Goal: Information Seeking & Learning: Learn about a topic

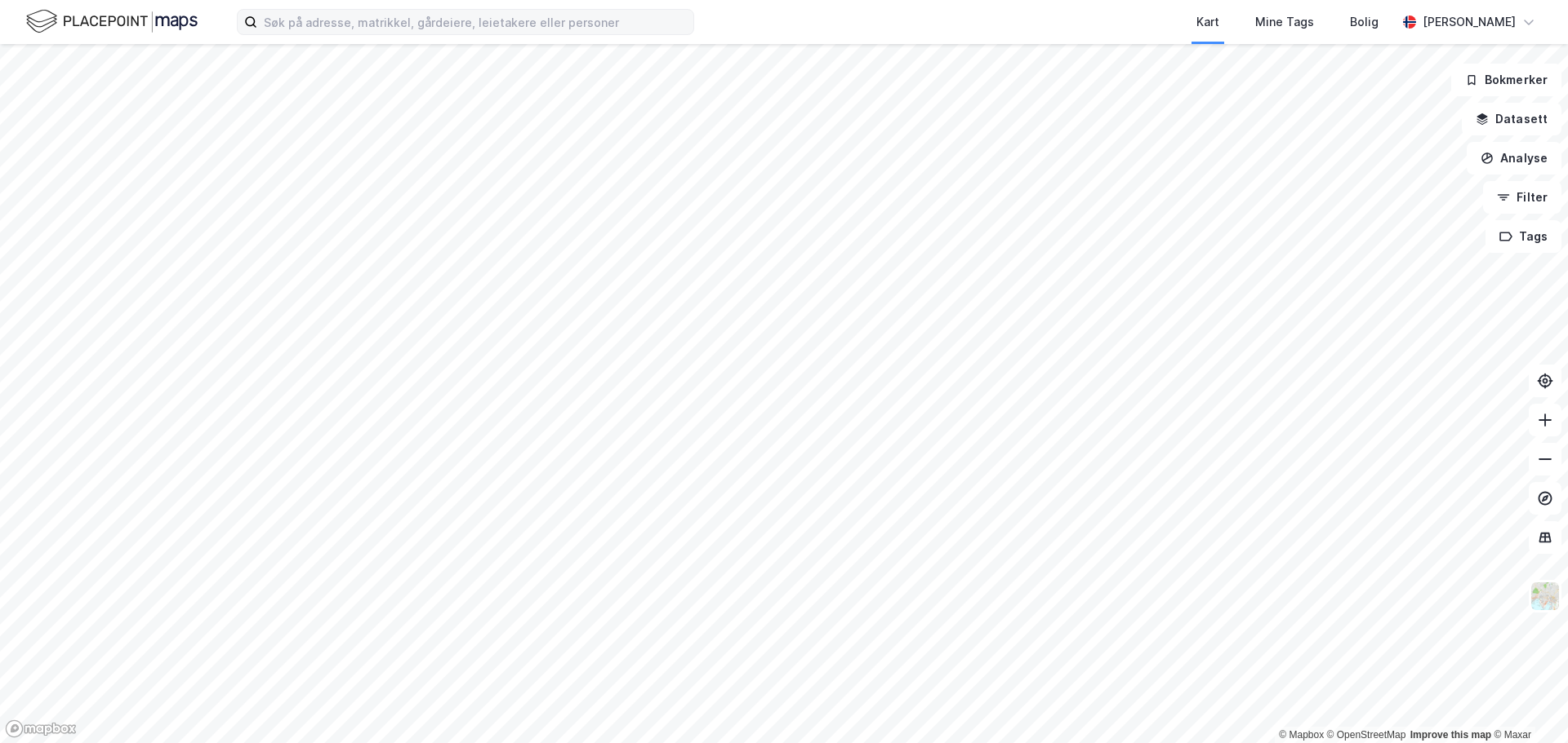
click at [496, 35] on label at bounding box center [466, 22] width 458 height 26
click at [496, 35] on input at bounding box center [475, 22] width 436 height 25
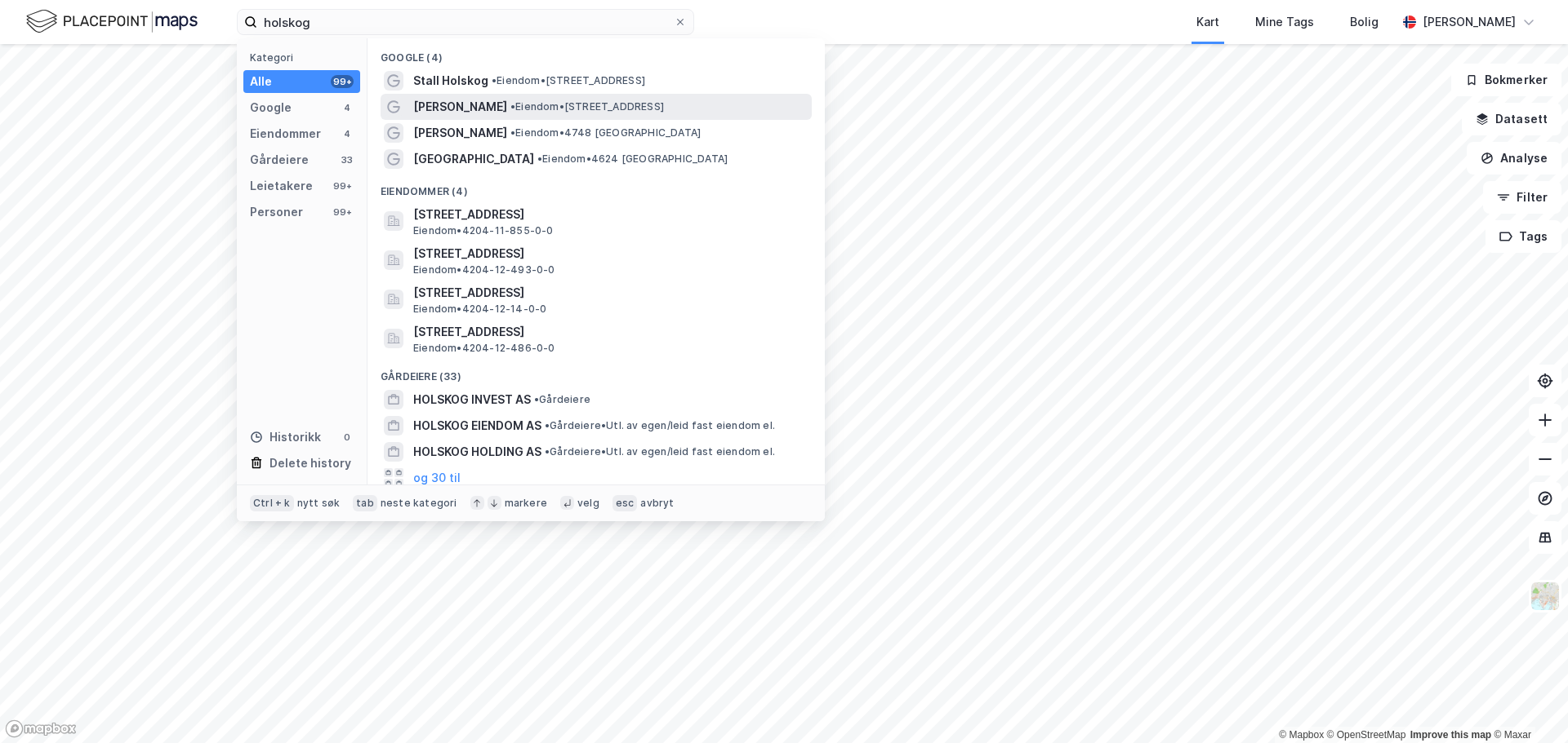
click at [458, 104] on span "[PERSON_NAME]" at bounding box center [460, 107] width 94 height 20
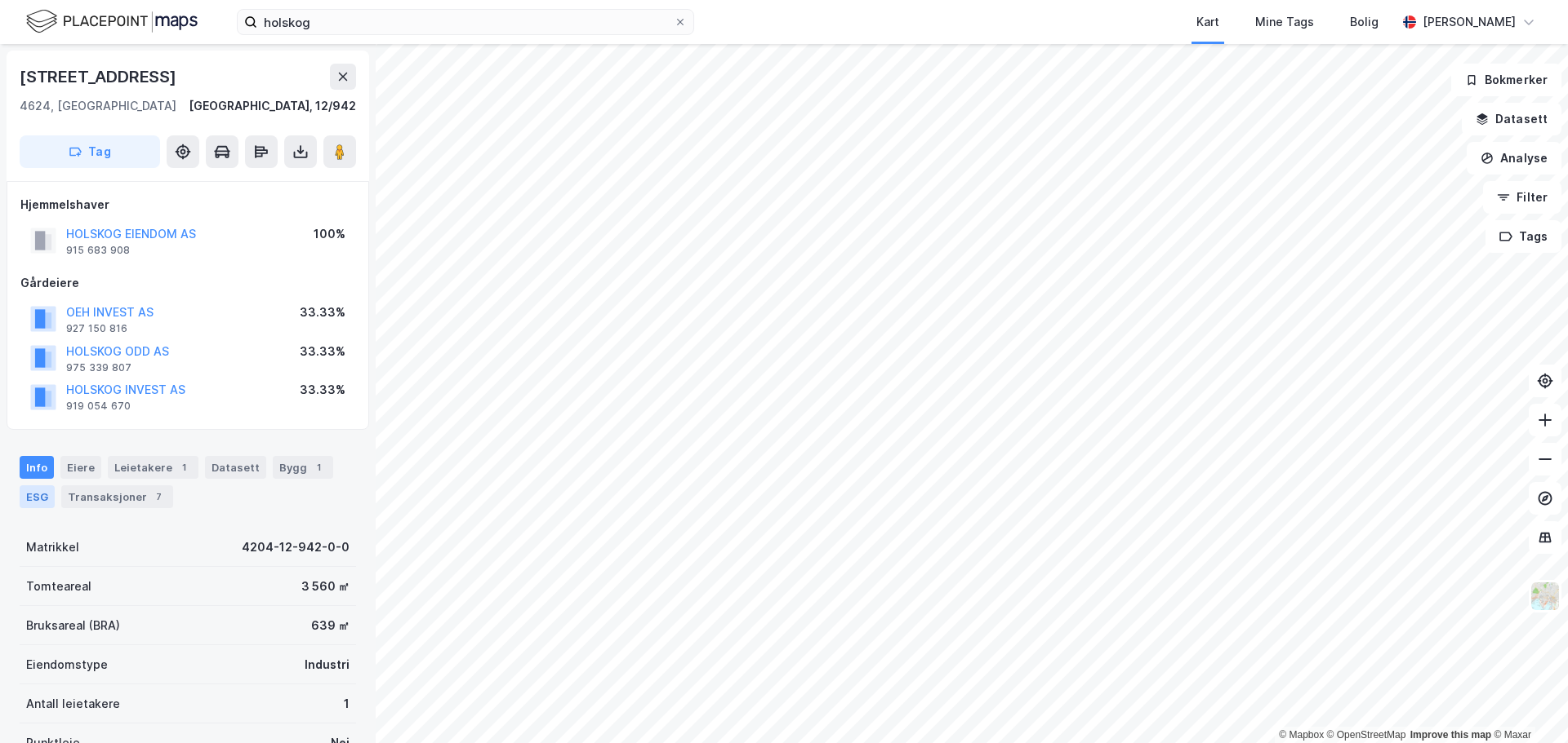
click at [26, 501] on div "ESG" at bounding box center [38, 496] width 36 height 23
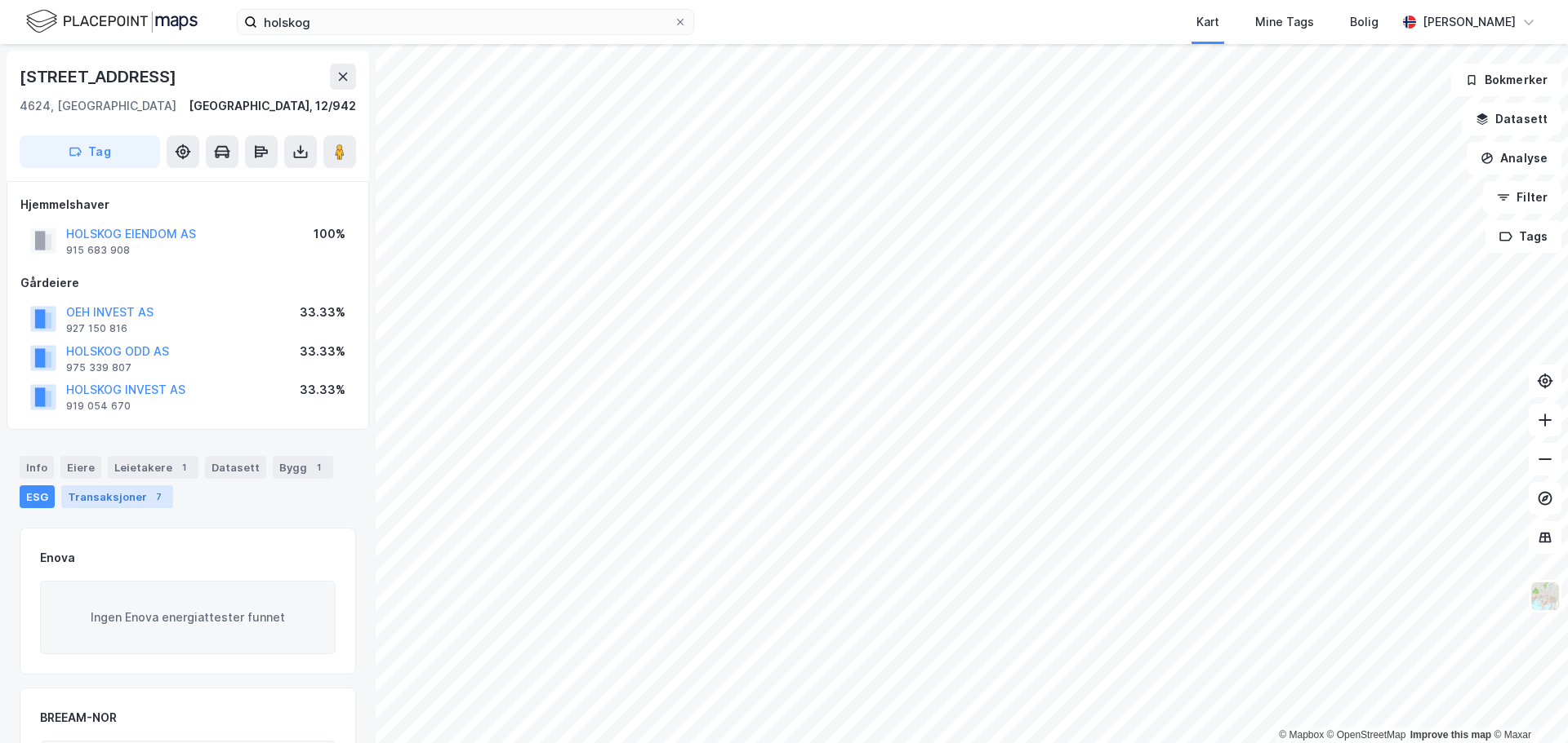
click at [120, 501] on div "Transaksjoner 7" at bounding box center [117, 496] width 112 height 23
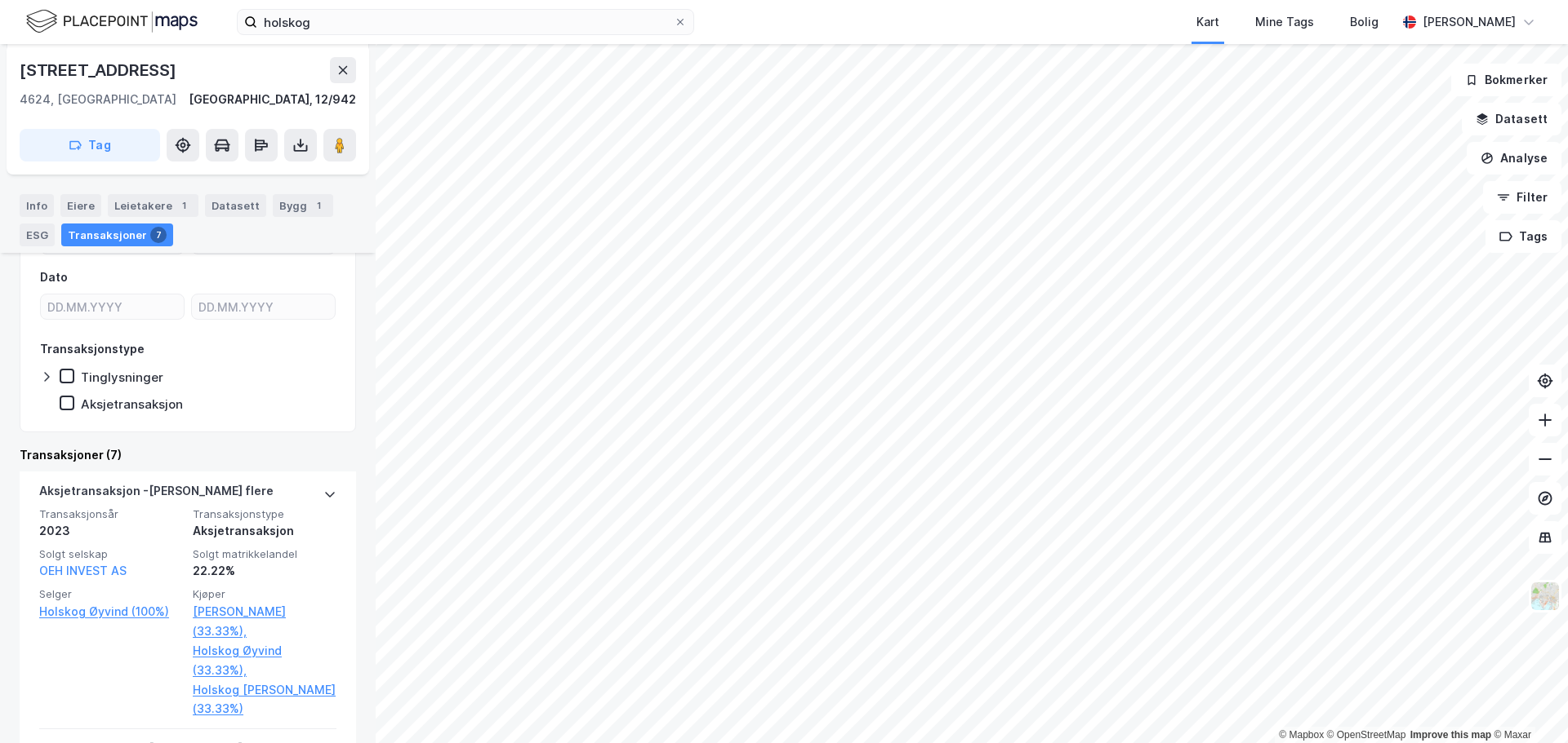
scroll to position [363, 0]
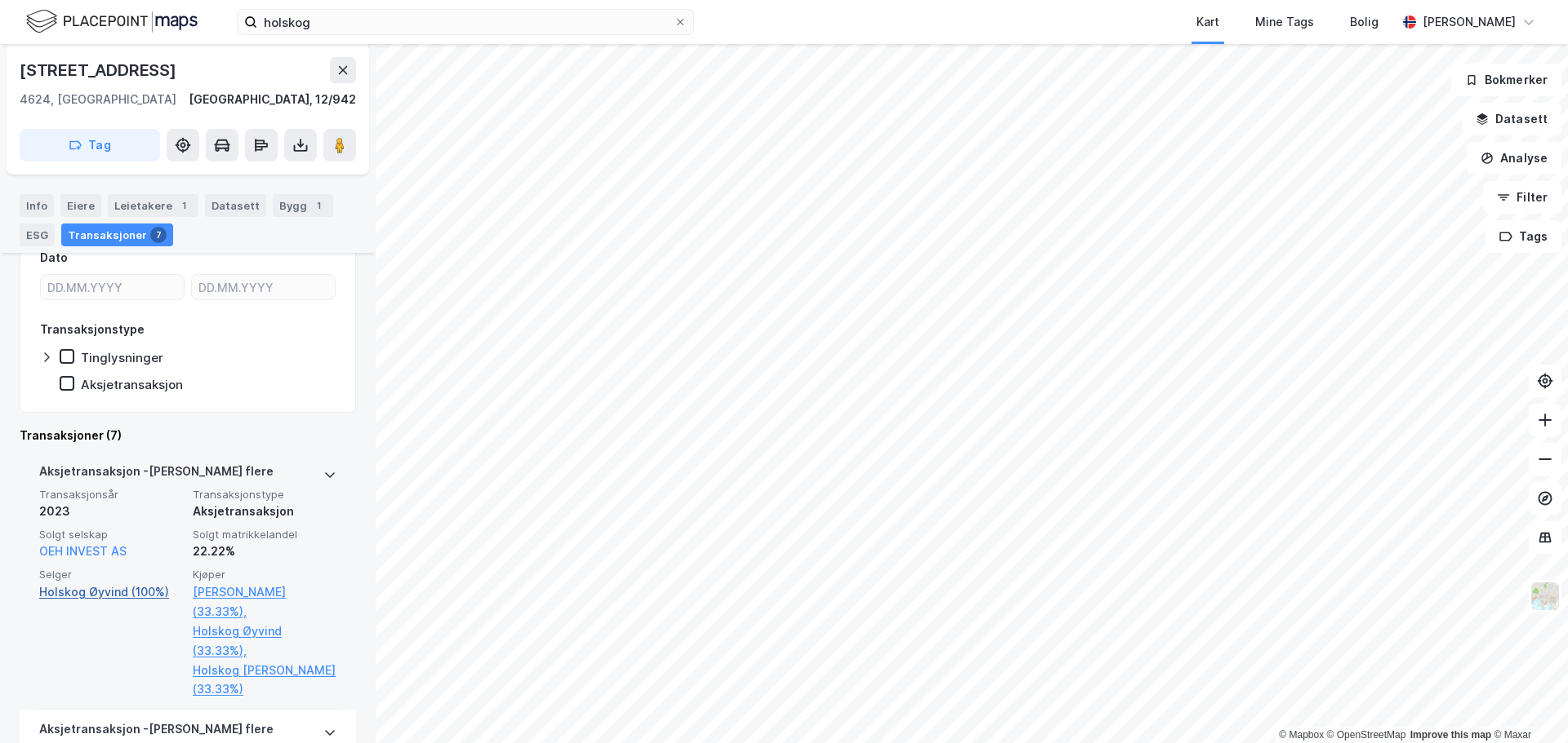
click at [110, 591] on link "Holskog Øyvind (100%)" at bounding box center [111, 593] width 143 height 20
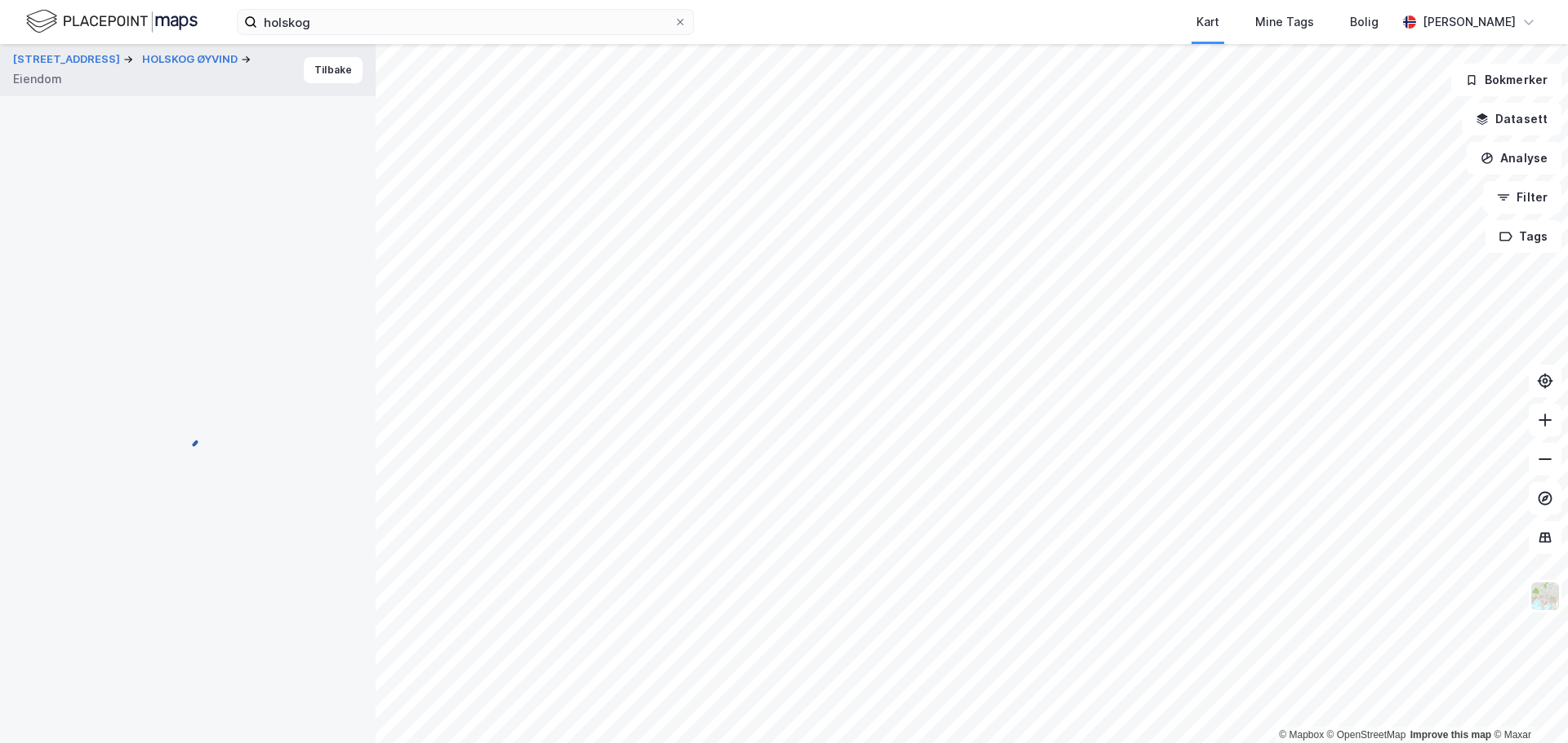
scroll to position [80, 0]
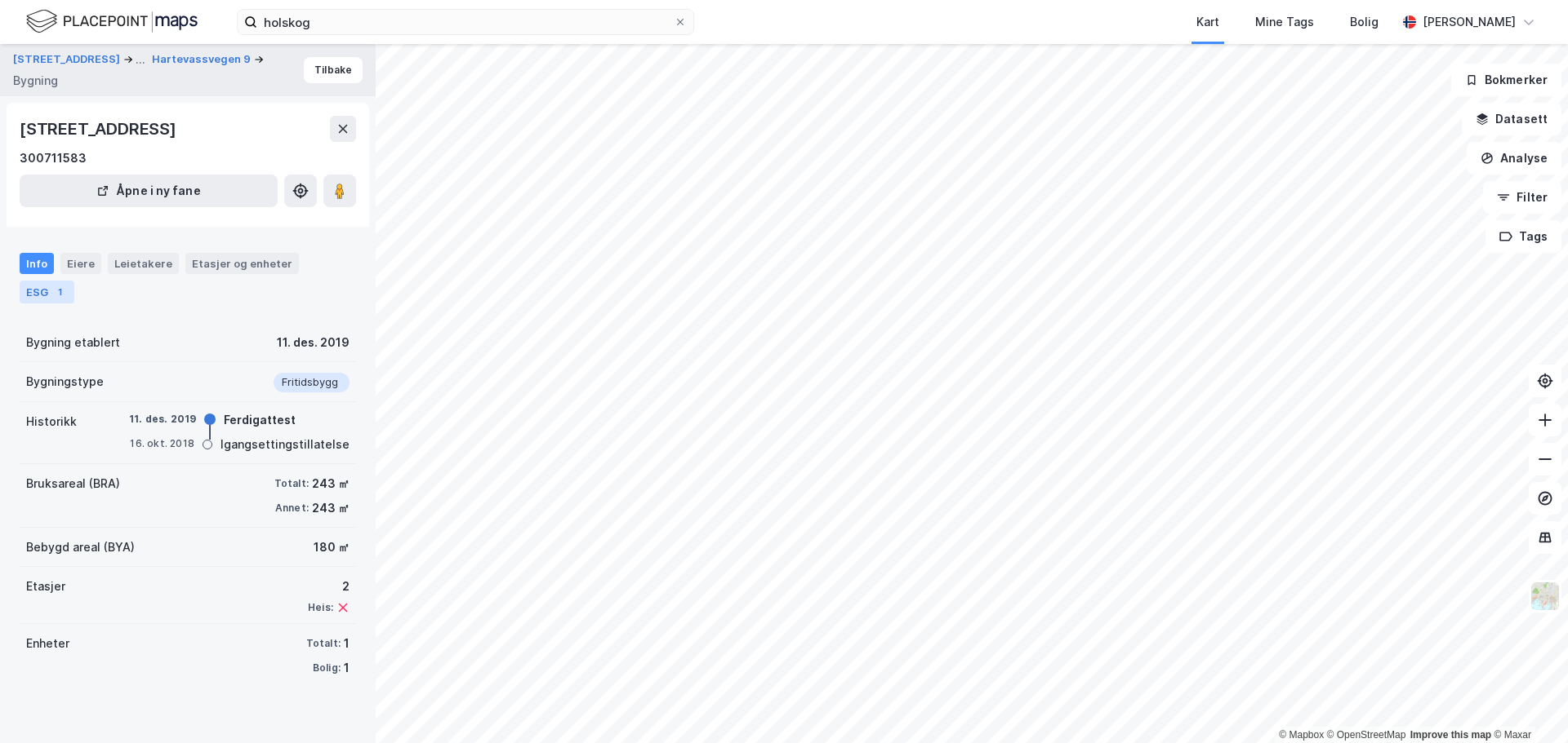
click at [51, 292] on div "1" at bounding box center [59, 291] width 17 height 17
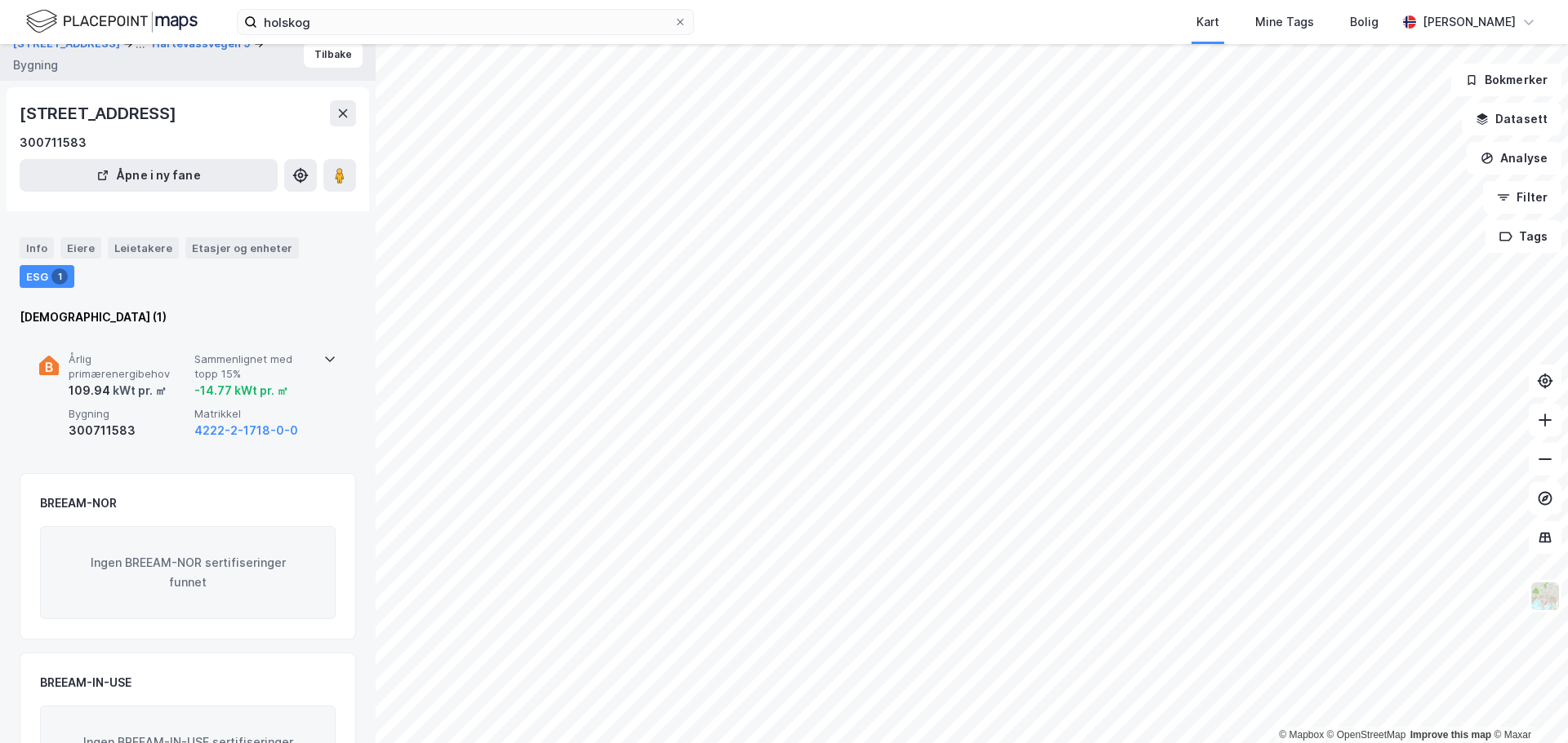
scroll to position [2, 0]
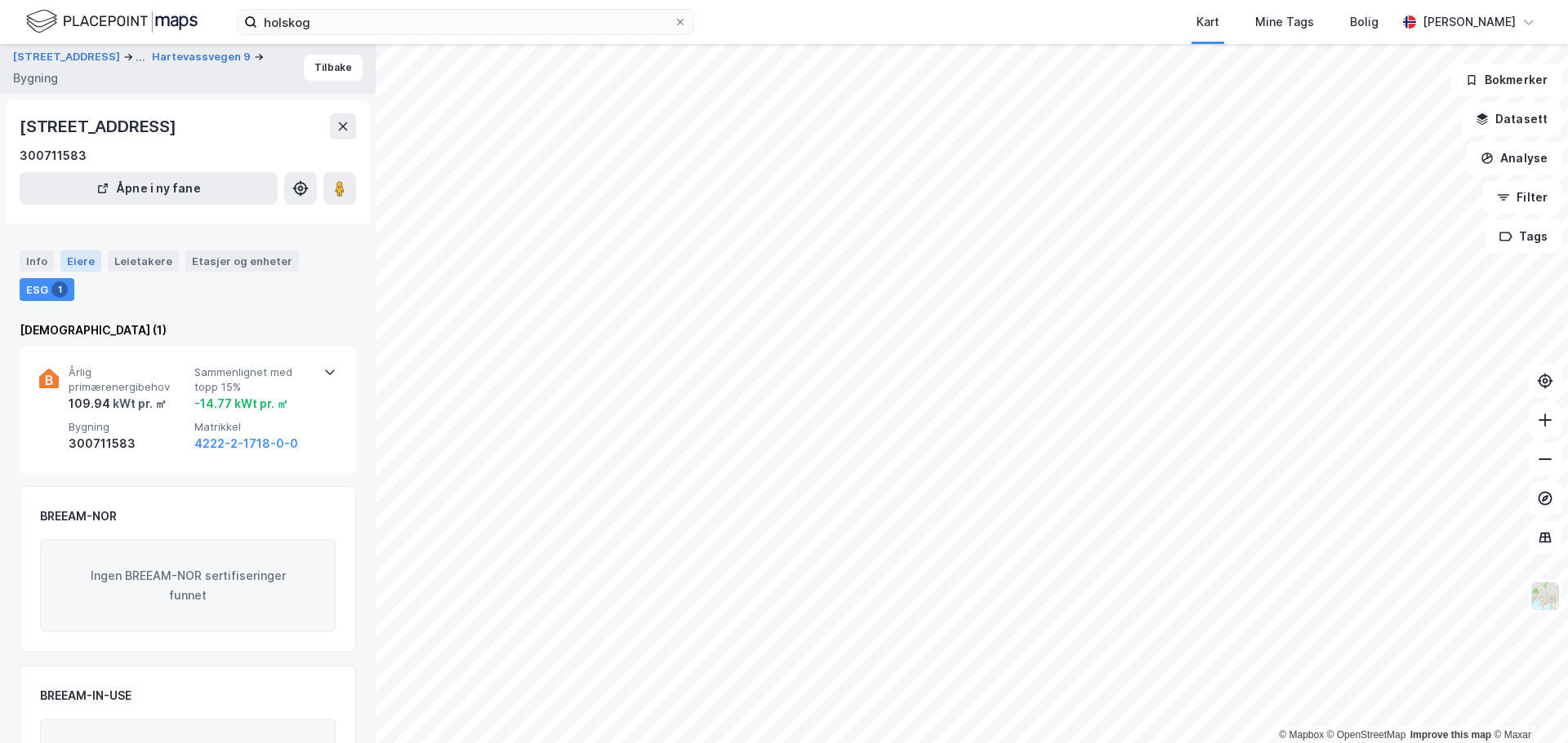
click at [68, 259] on div "Eiere" at bounding box center [80, 261] width 41 height 21
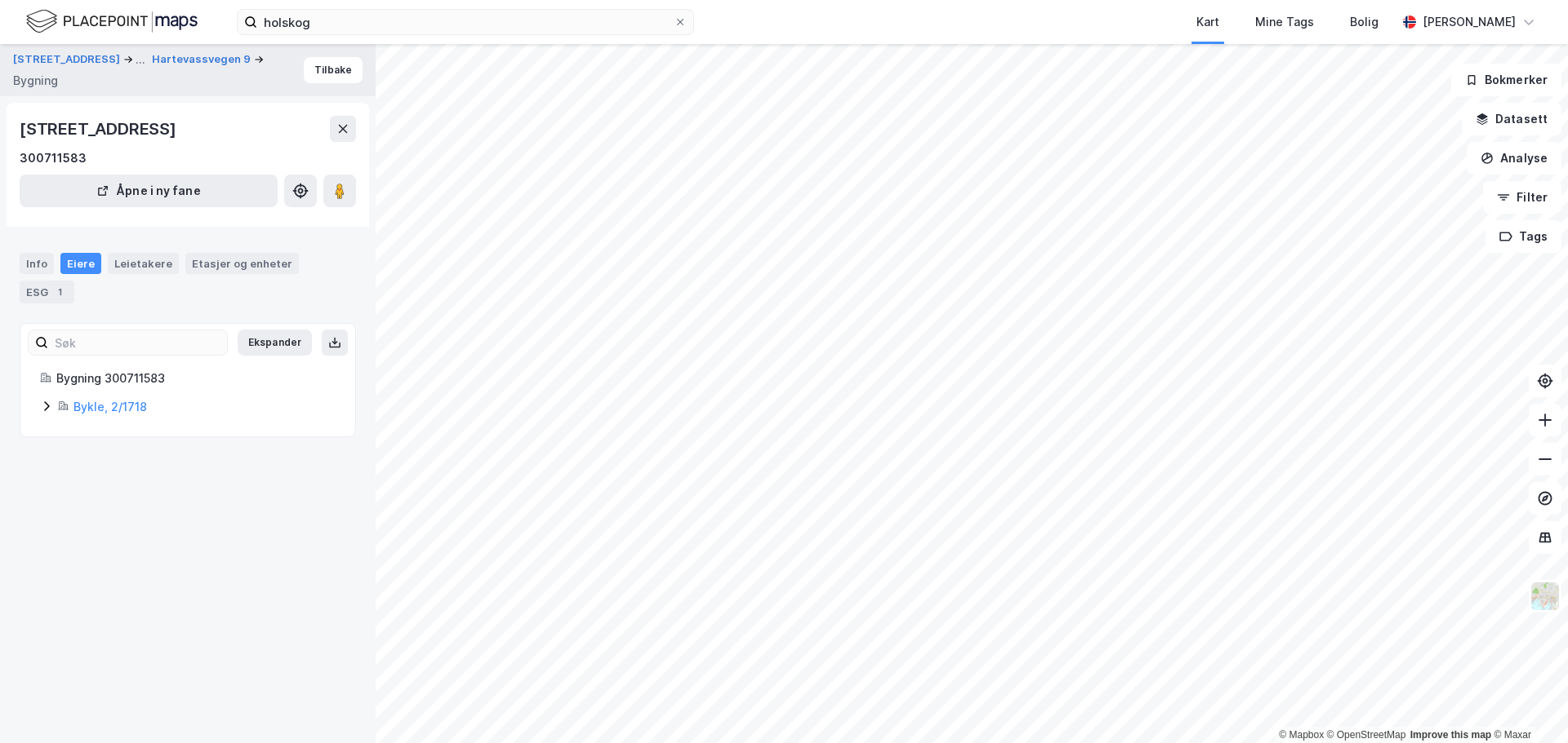
click at [43, 412] on icon at bounding box center [45, 406] width 13 height 13
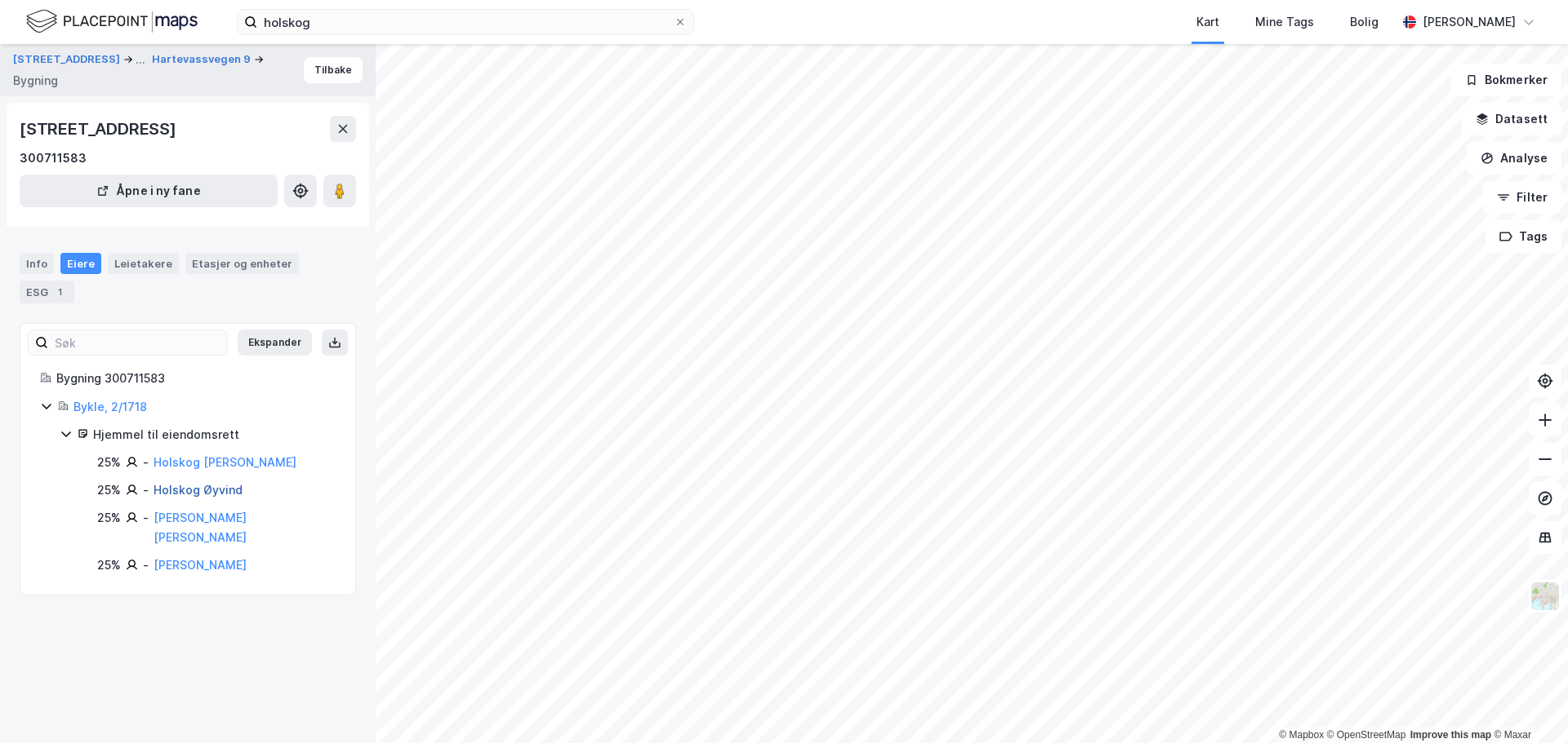
click at [218, 487] on link "Holskog Øyvind" at bounding box center [198, 490] width 89 height 14
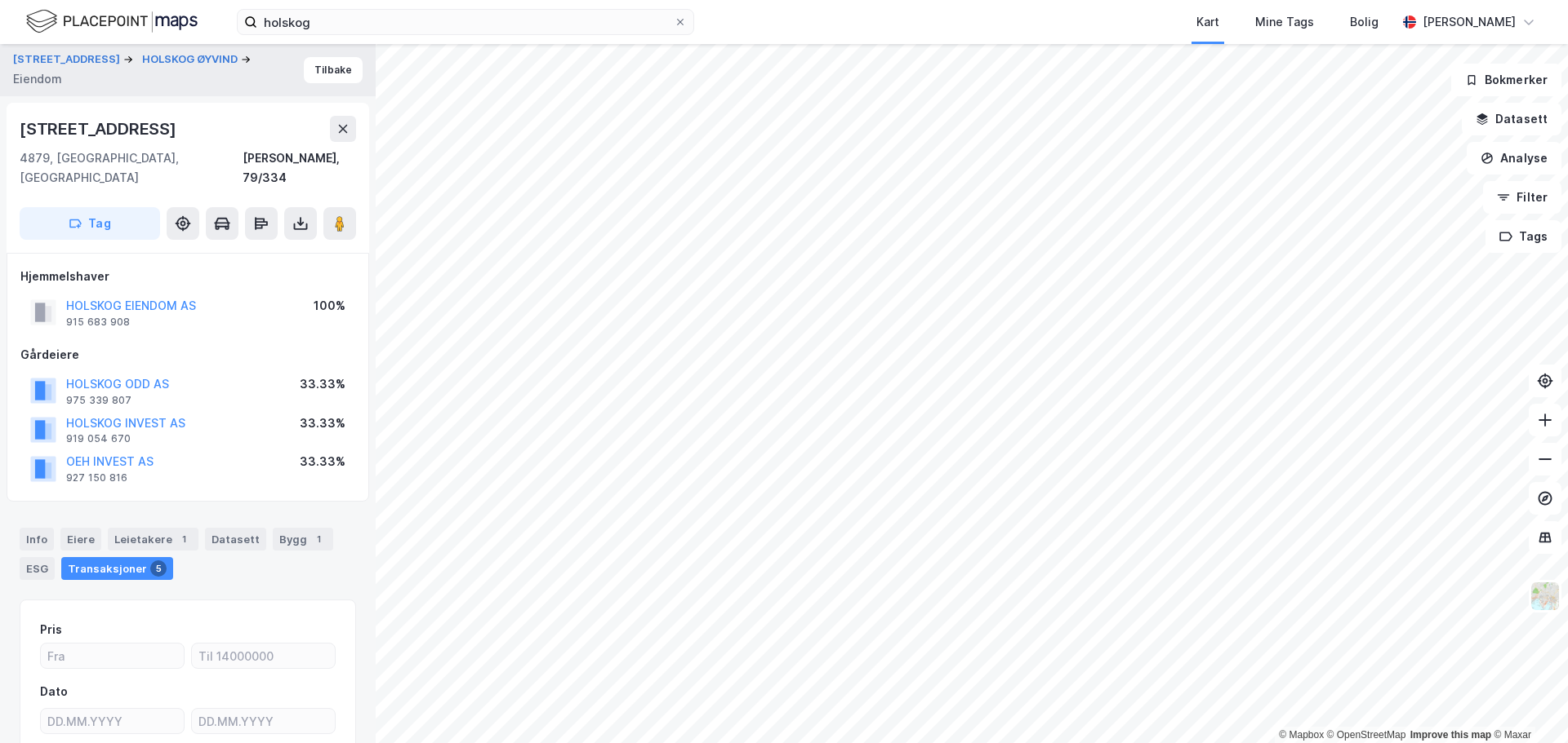
scroll to position [2, 0]
click at [40, 555] on div "ESG" at bounding box center [38, 566] width 36 height 23
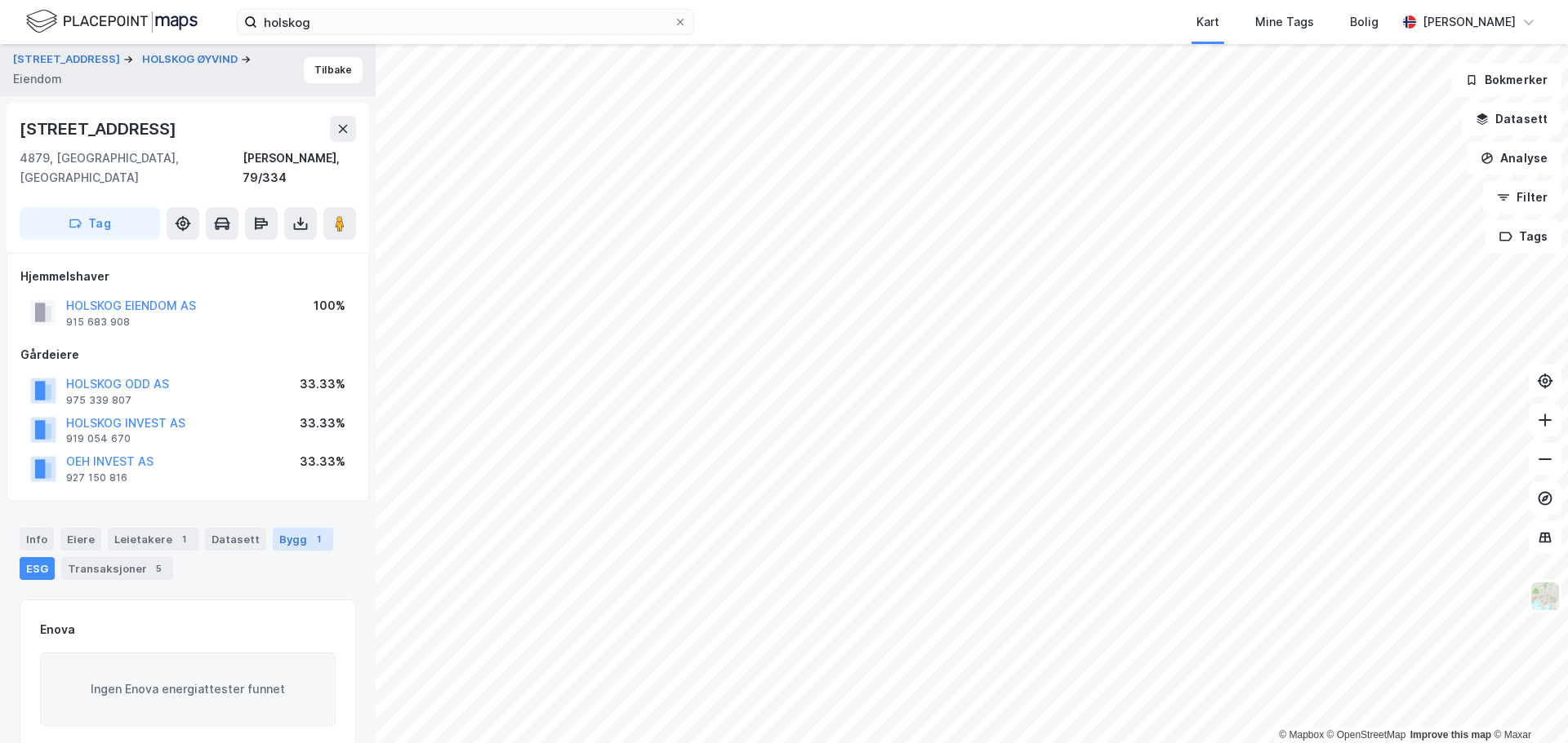
click at [284, 528] on div "Bygg 1" at bounding box center [303, 538] width 60 height 23
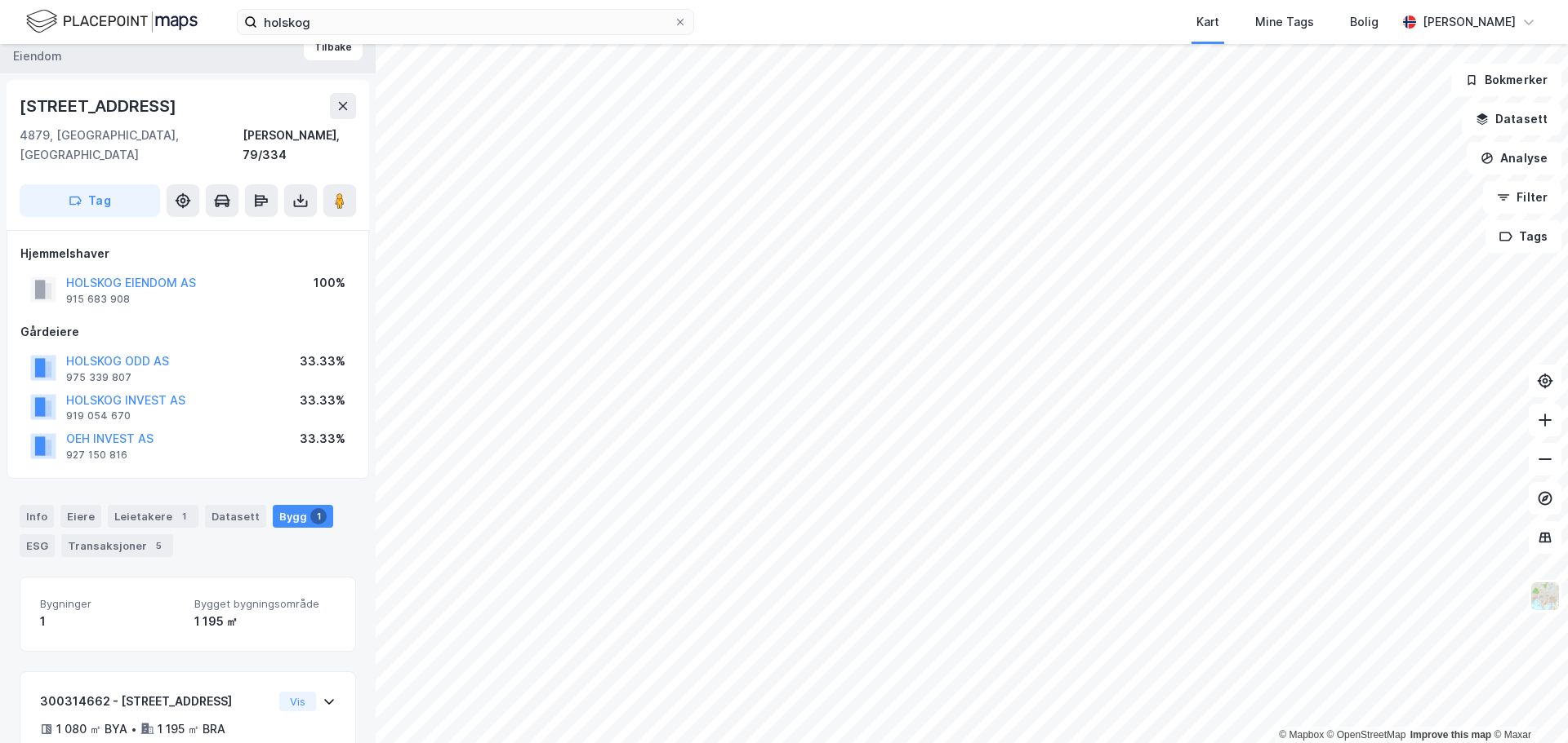
scroll to position [114, 0]
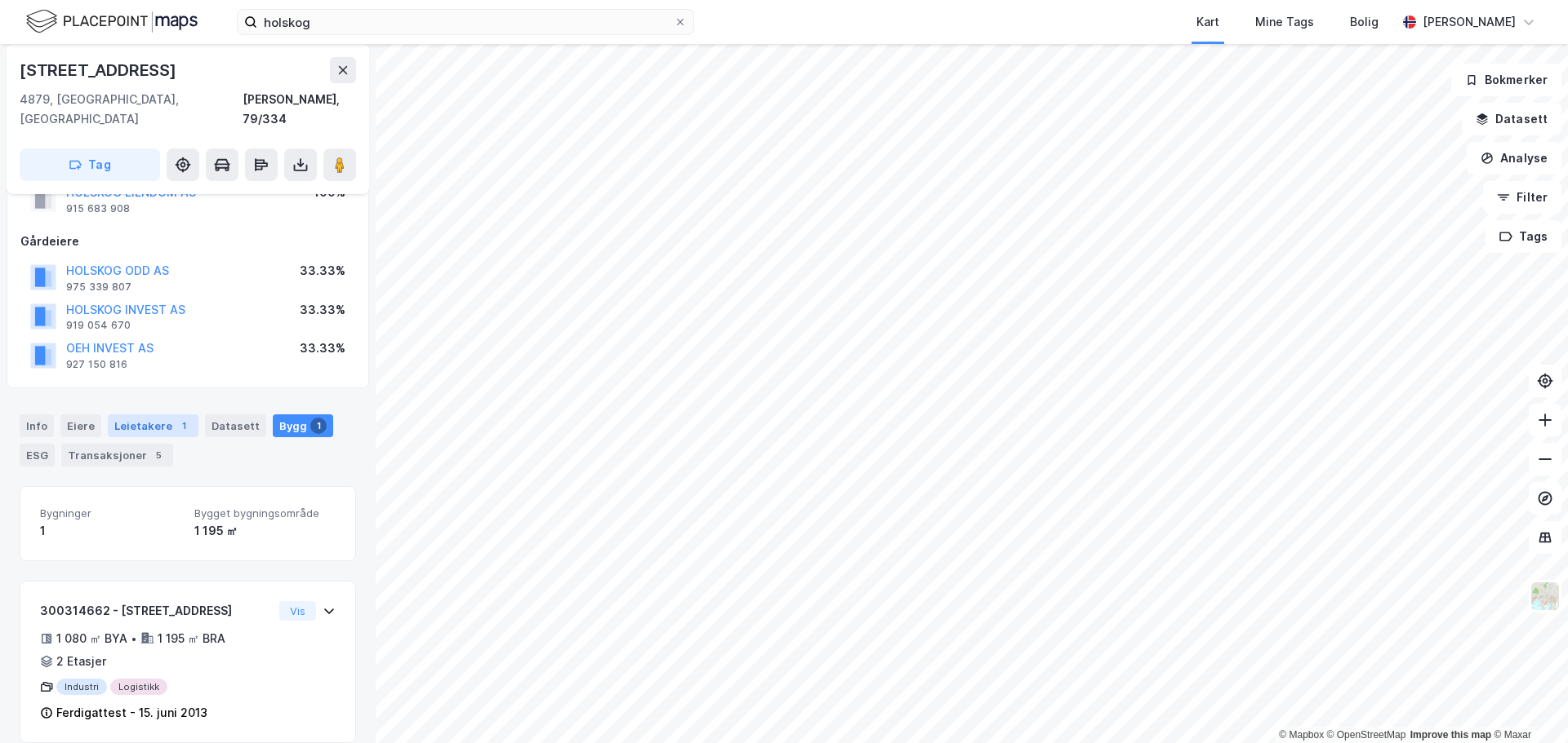
click at [171, 415] on div "Leietakere 1" at bounding box center [153, 426] width 91 height 23
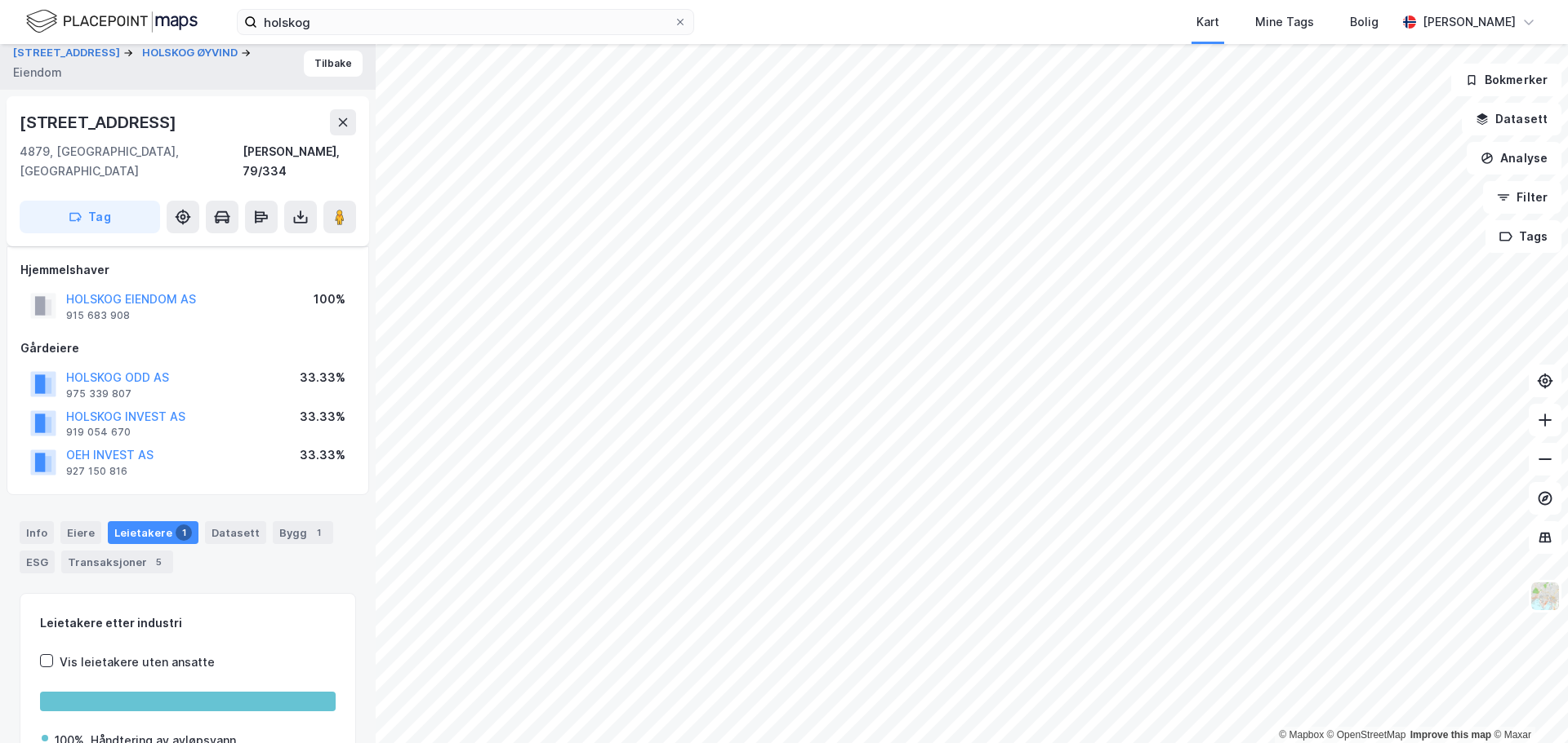
scroll to position [5, 0]
click at [0, 0] on button "HOLSKOG INVEST AS" at bounding box center [0, 0] width 0 height 0
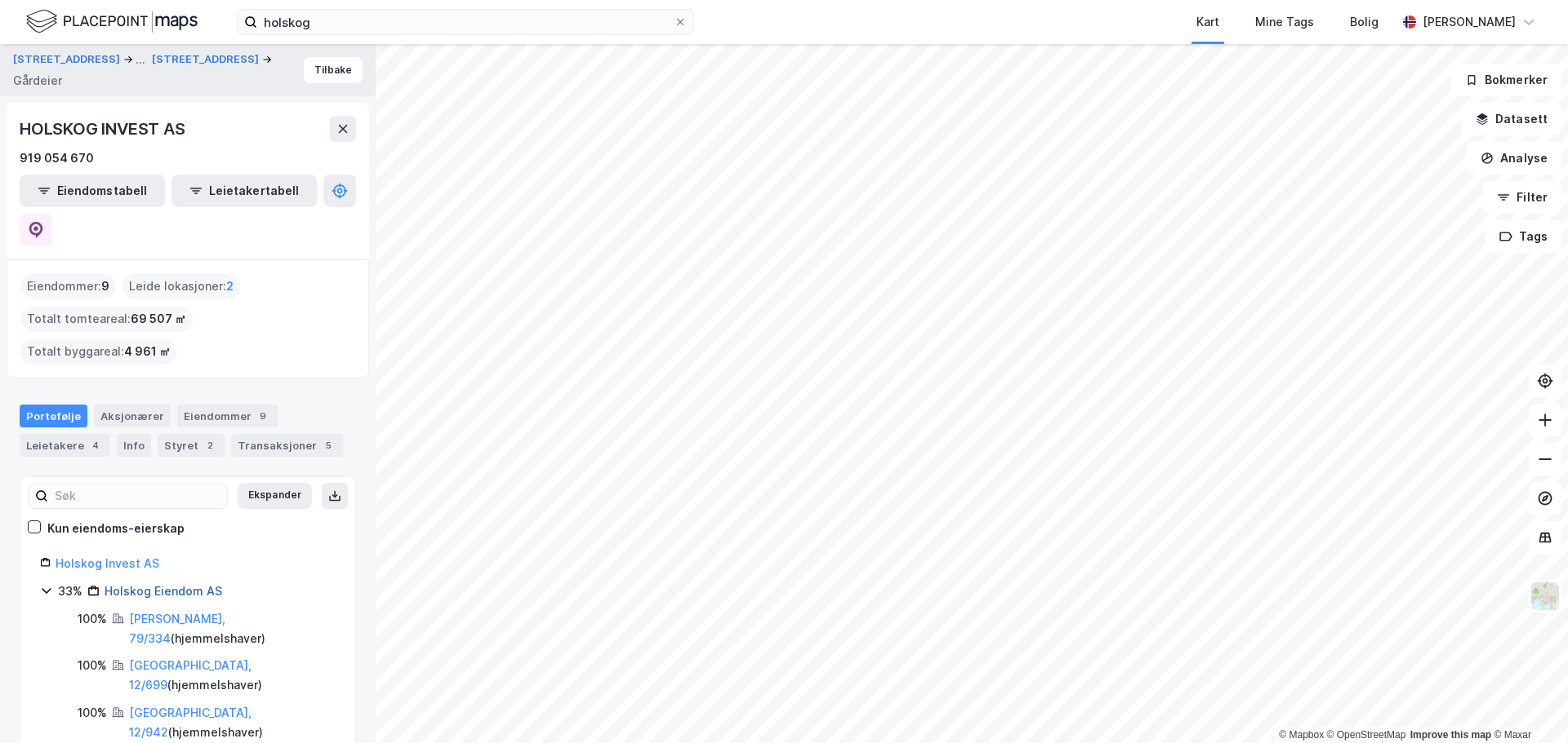
click at [191, 584] on link "Holskog Eiendom AS" at bounding box center [163, 591] width 118 height 14
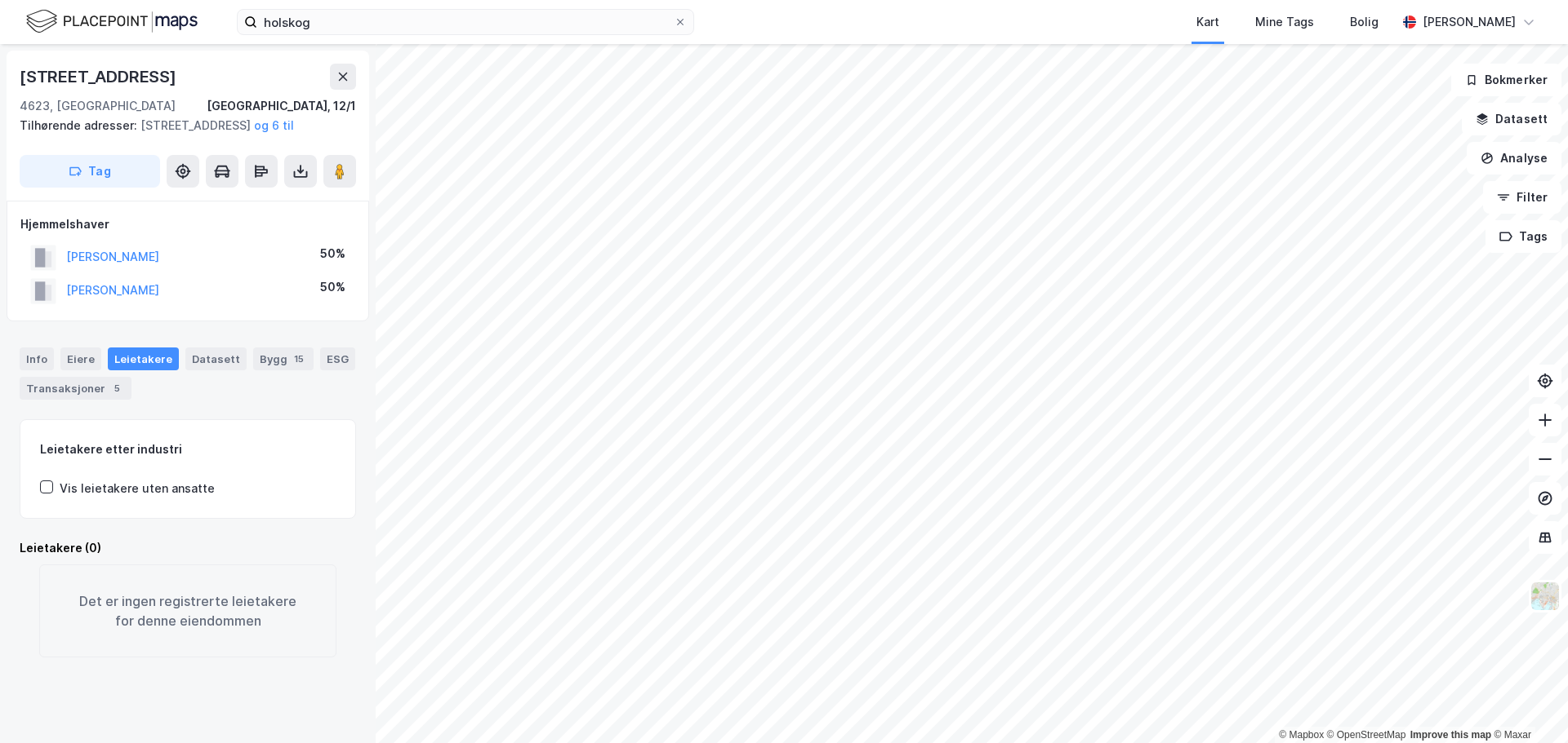
scroll to position [3, 0]
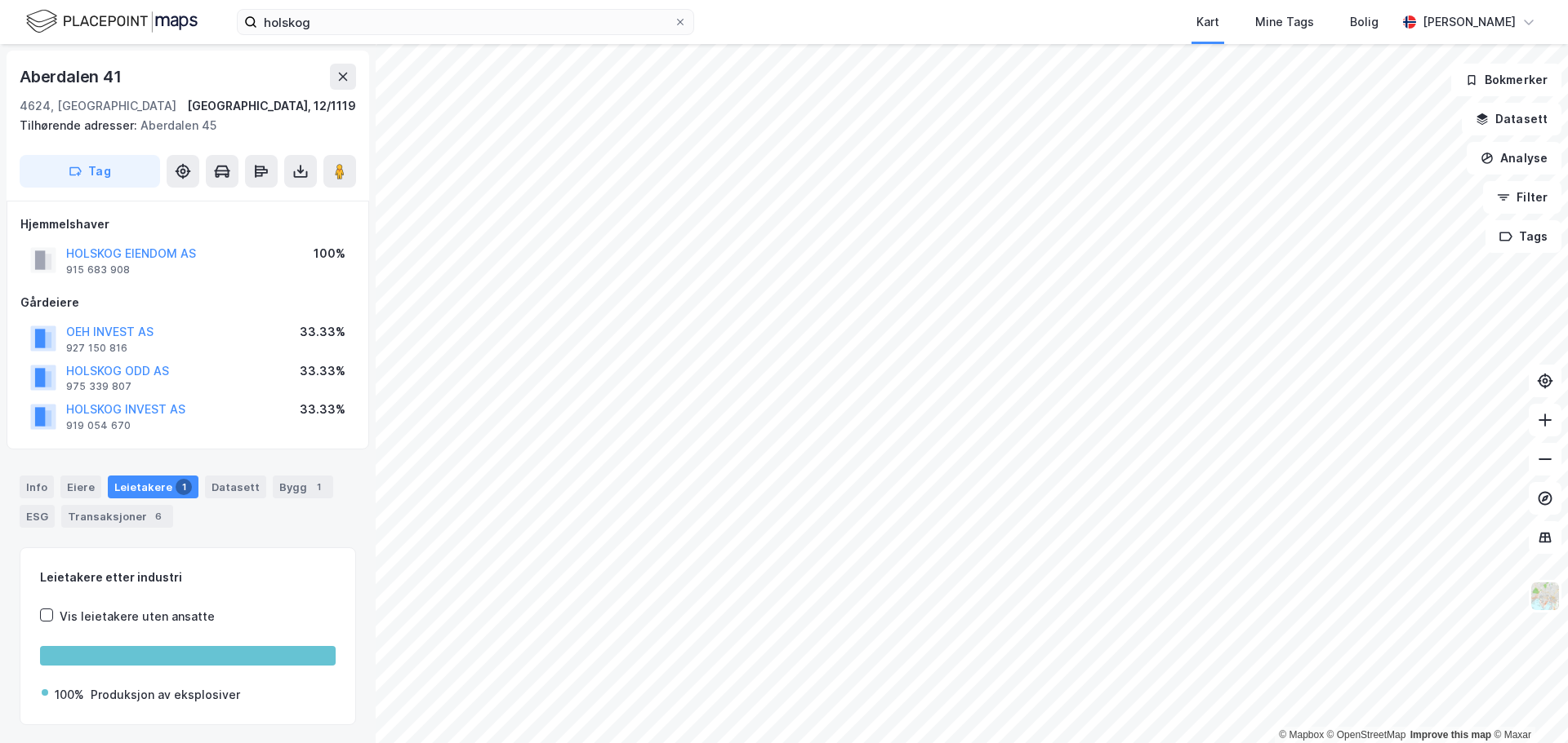
scroll to position [3, 0]
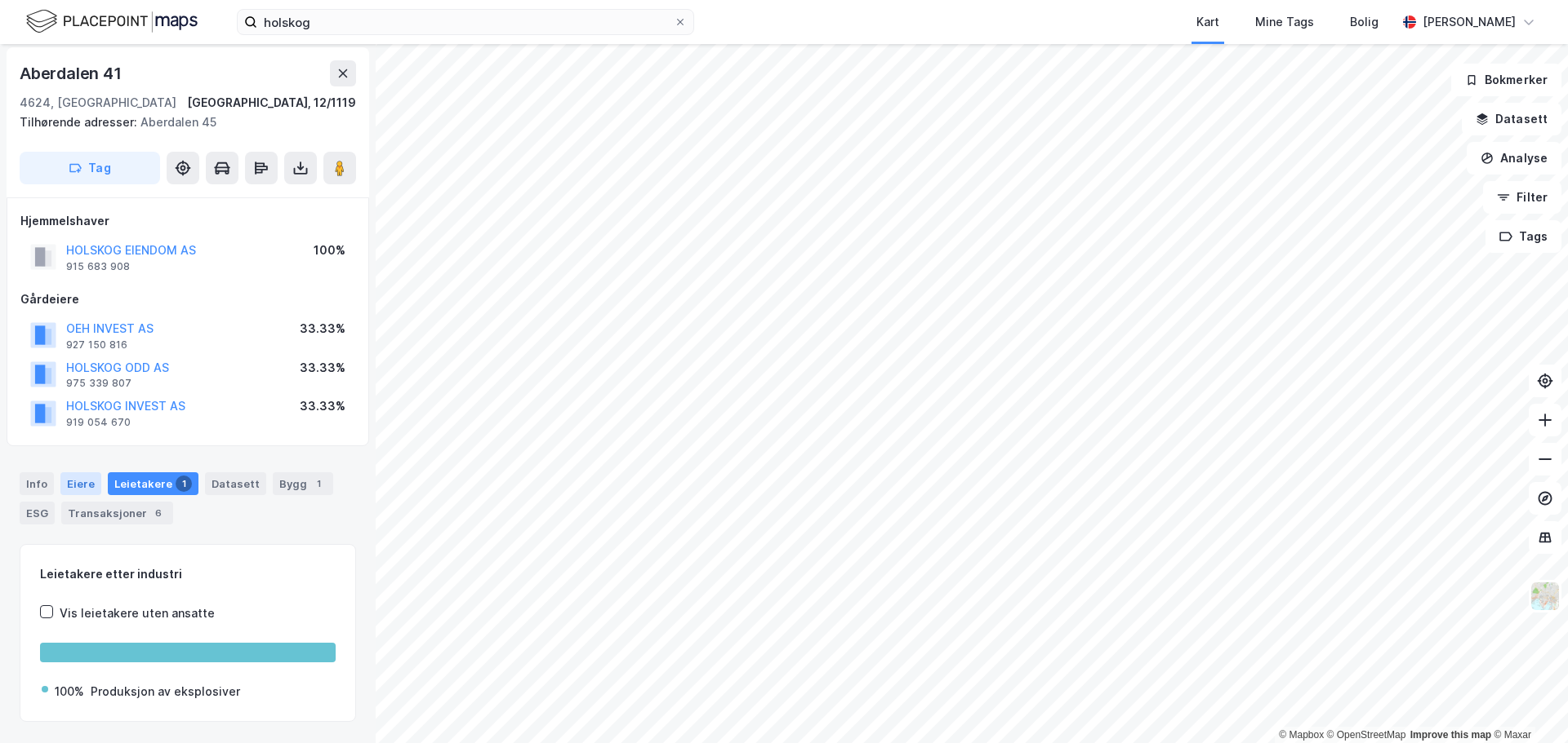
click at [77, 476] on div "Eiere" at bounding box center [80, 483] width 41 height 23
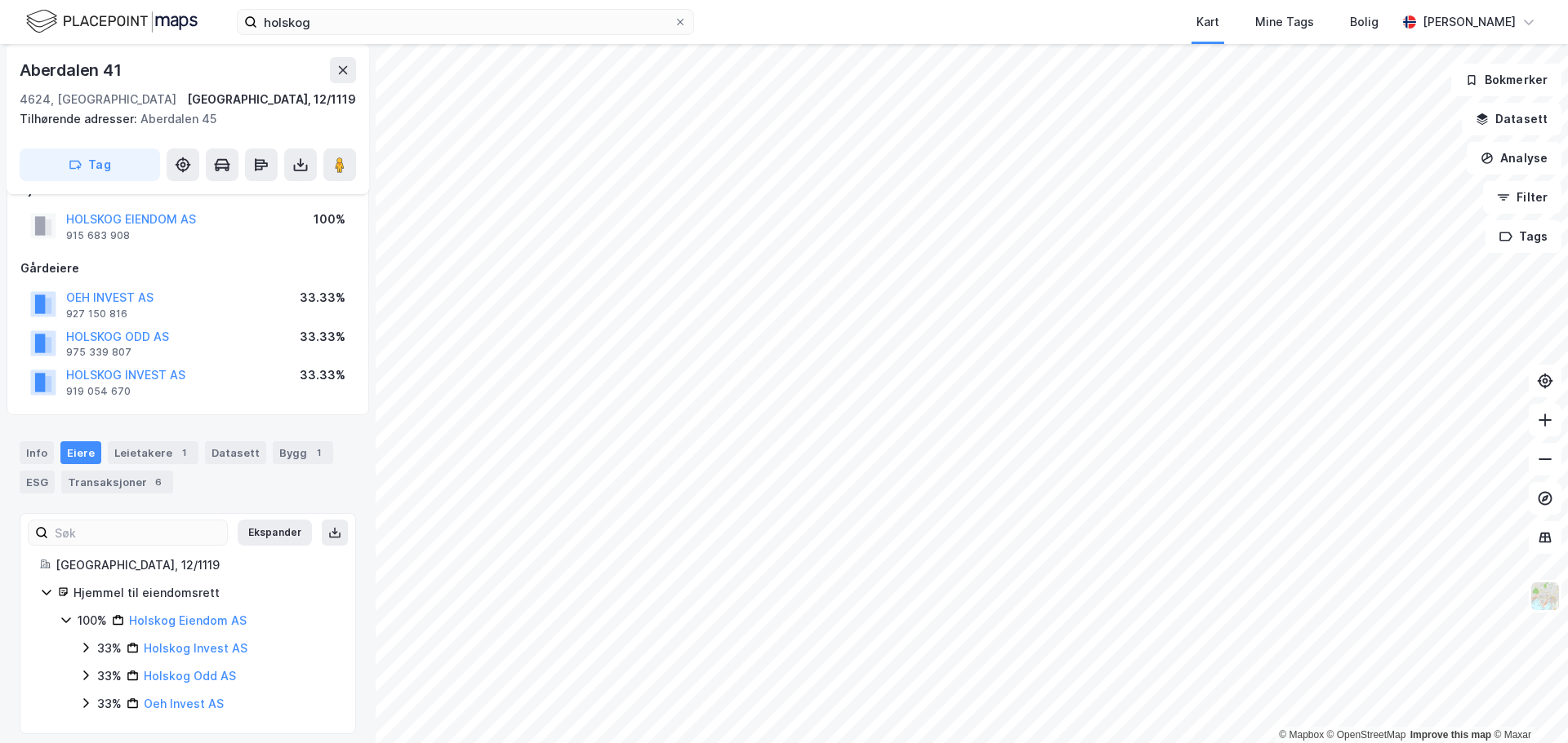
scroll to position [44, 0]
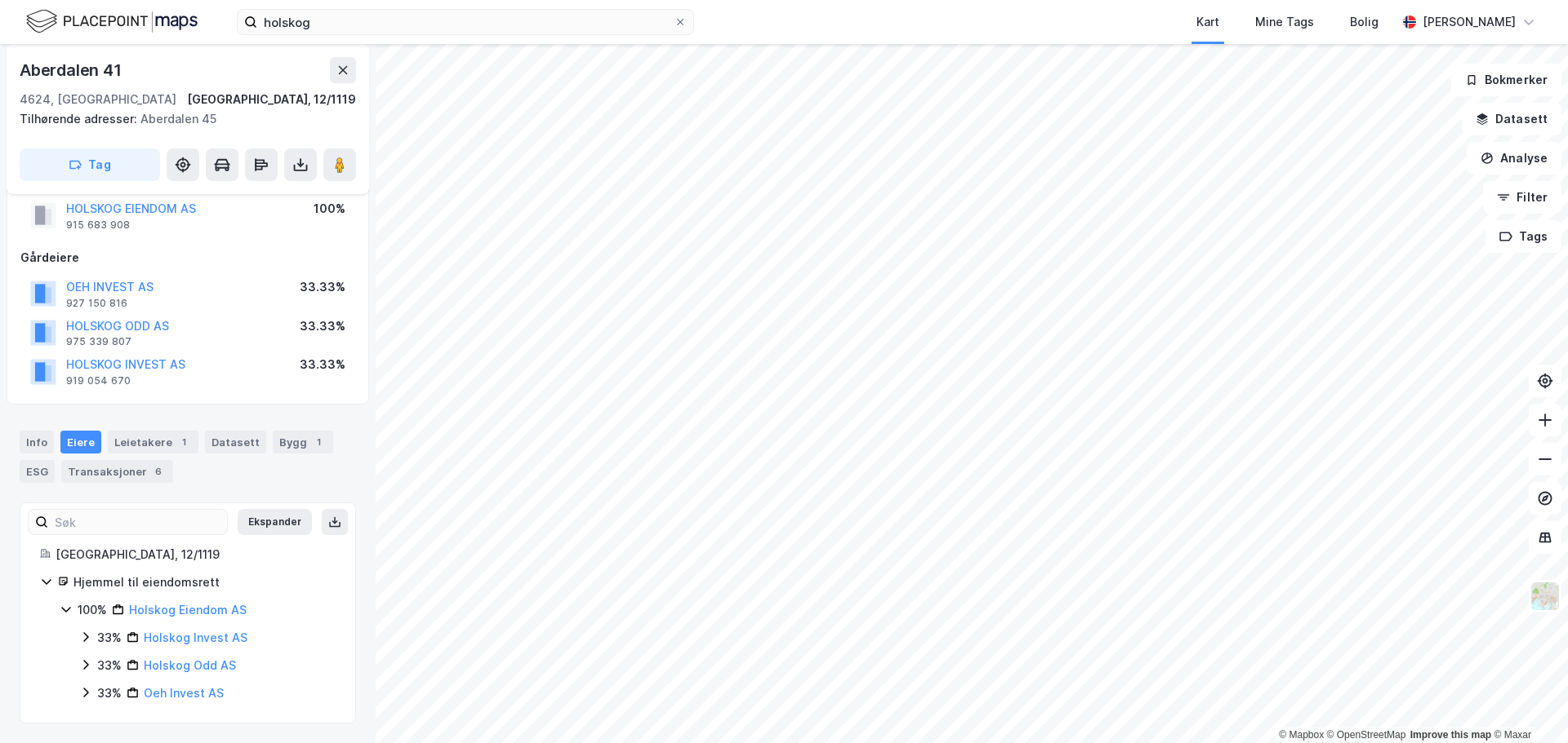
click at [81, 634] on icon at bounding box center [85, 636] width 13 height 13
click at [83, 688] on icon at bounding box center [85, 693] width 13 height 13
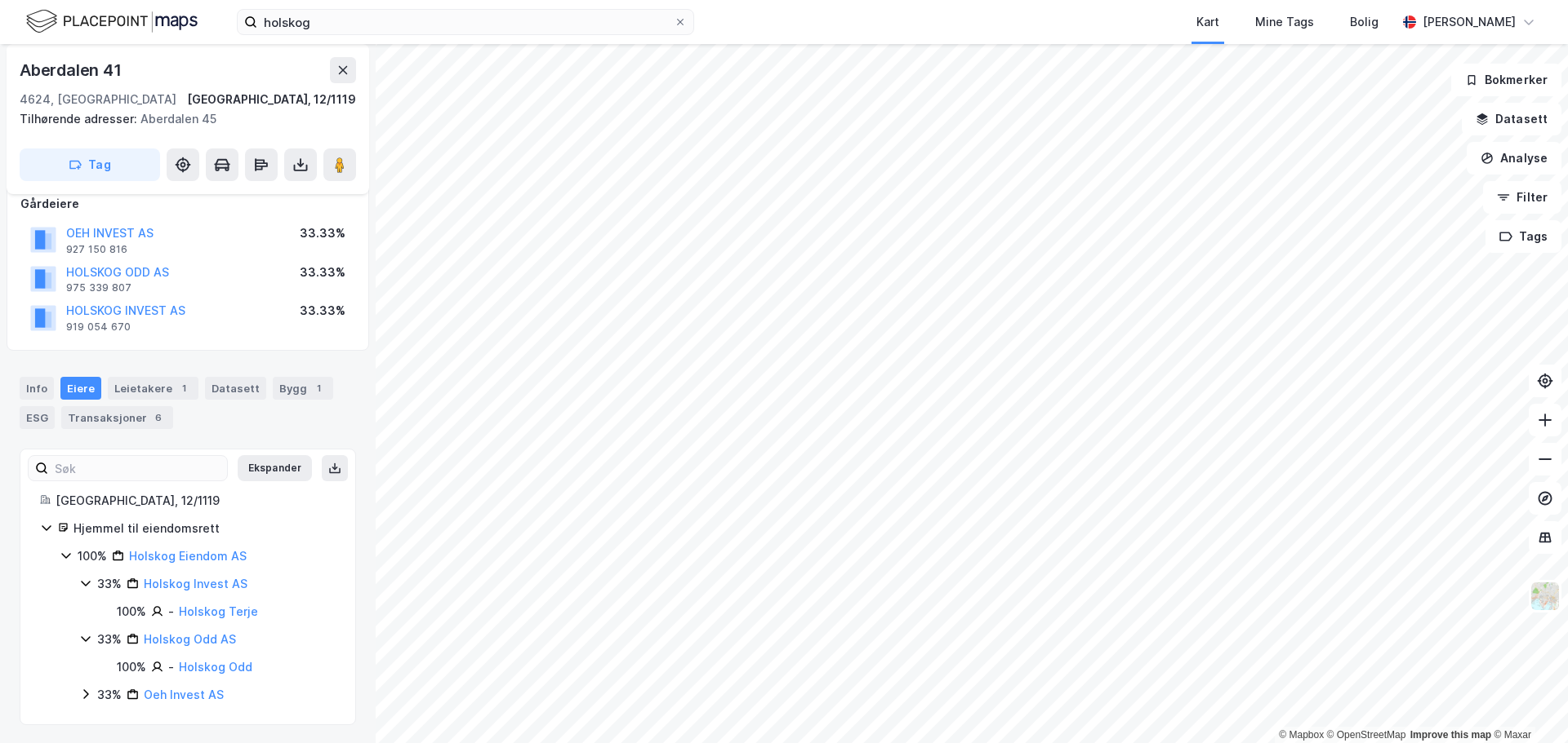
scroll to position [101, 0]
click at [83, 694] on icon at bounding box center [85, 693] width 13 height 13
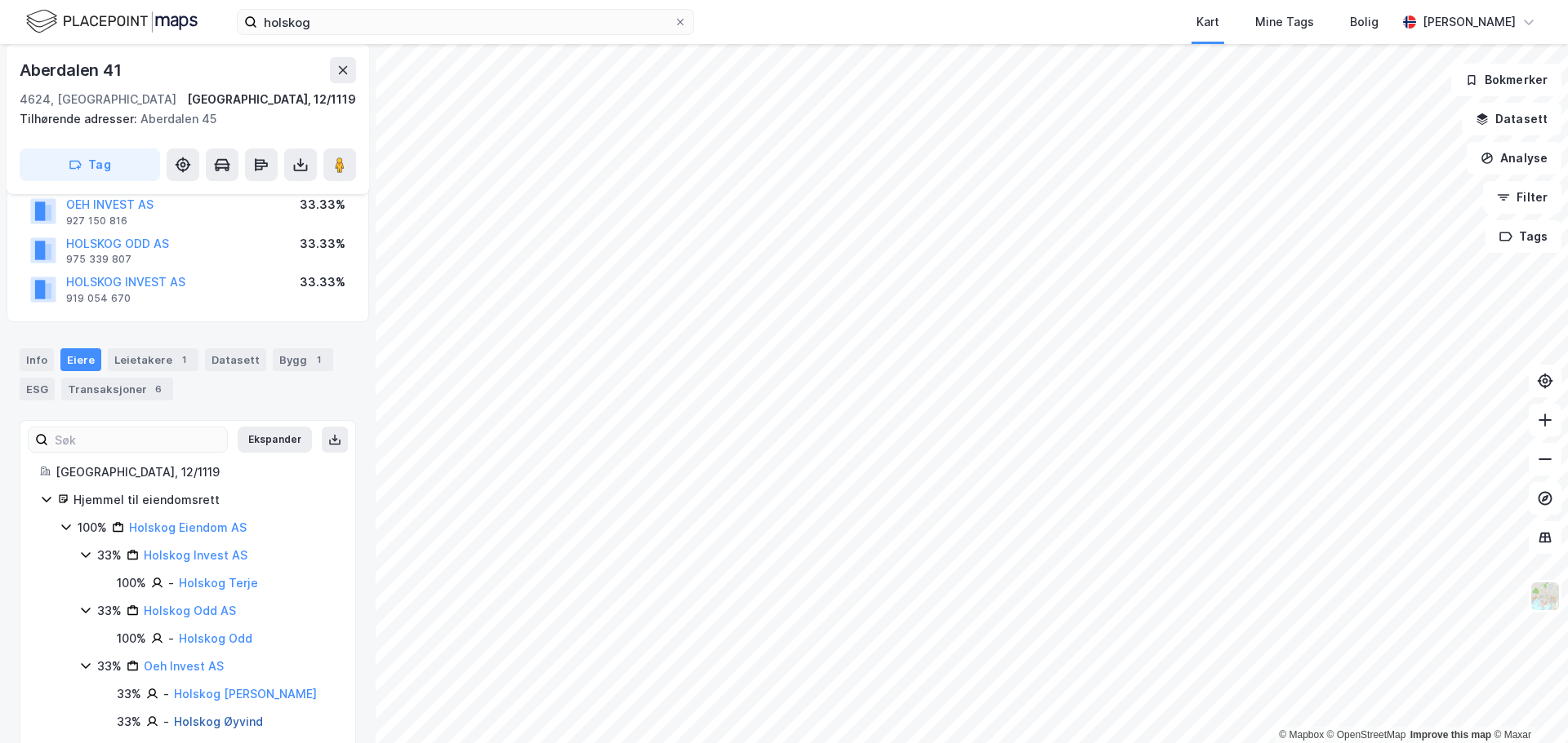
click at [231, 715] on link "Holskog Øyvind" at bounding box center [218, 722] width 89 height 14
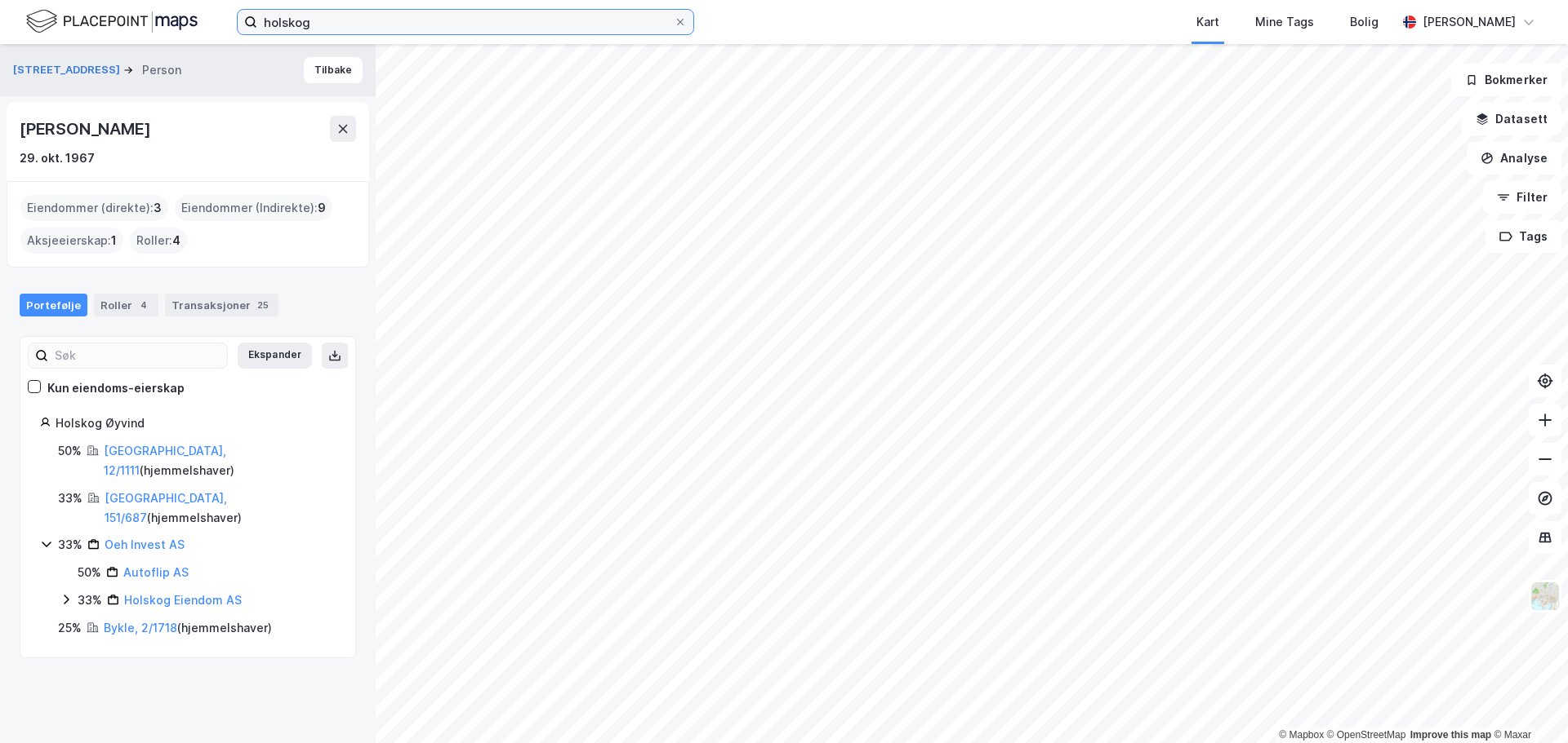
click at [289, 24] on input "holskog" at bounding box center [465, 22] width 416 height 25
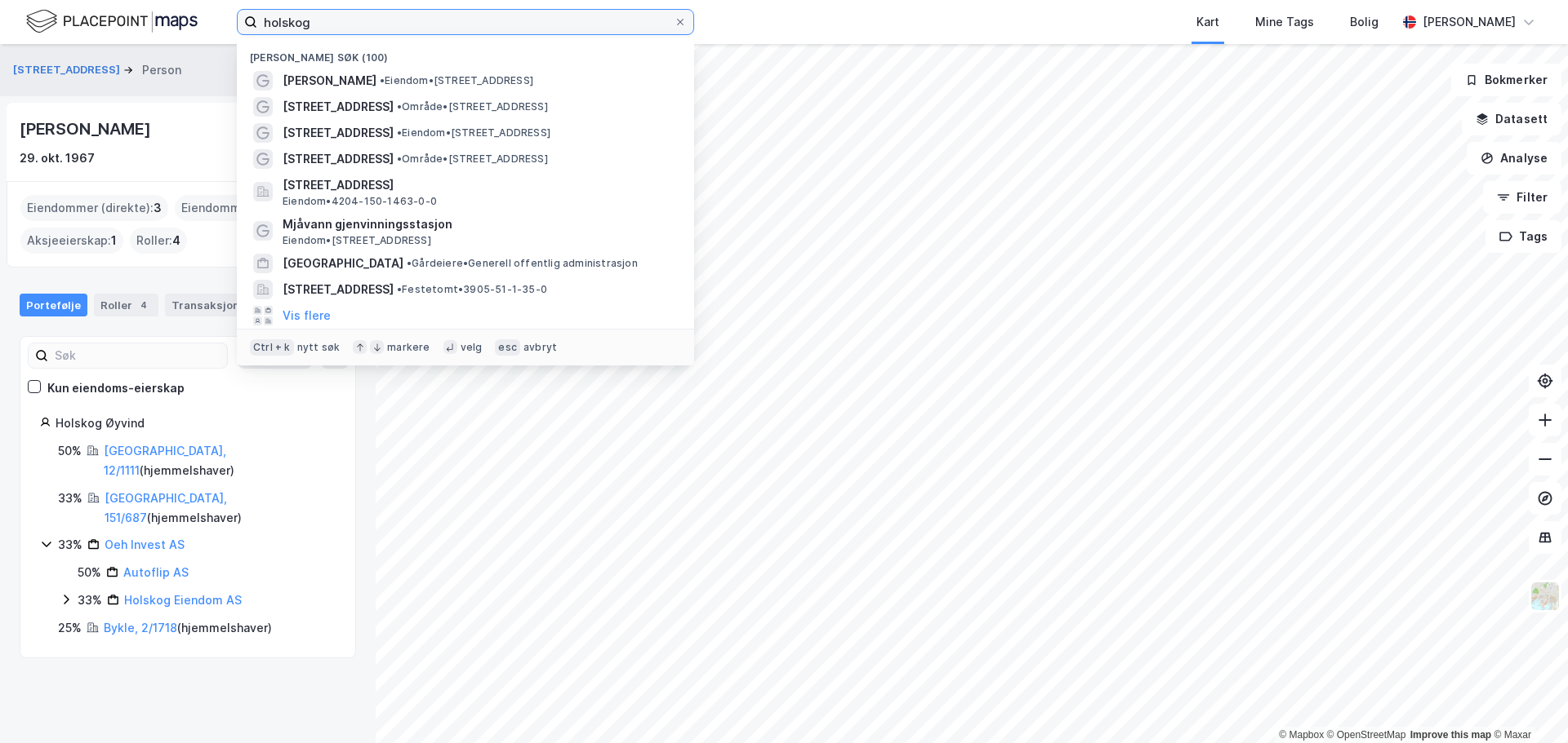
click at [289, 24] on input "holskog" at bounding box center [465, 22] width 416 height 25
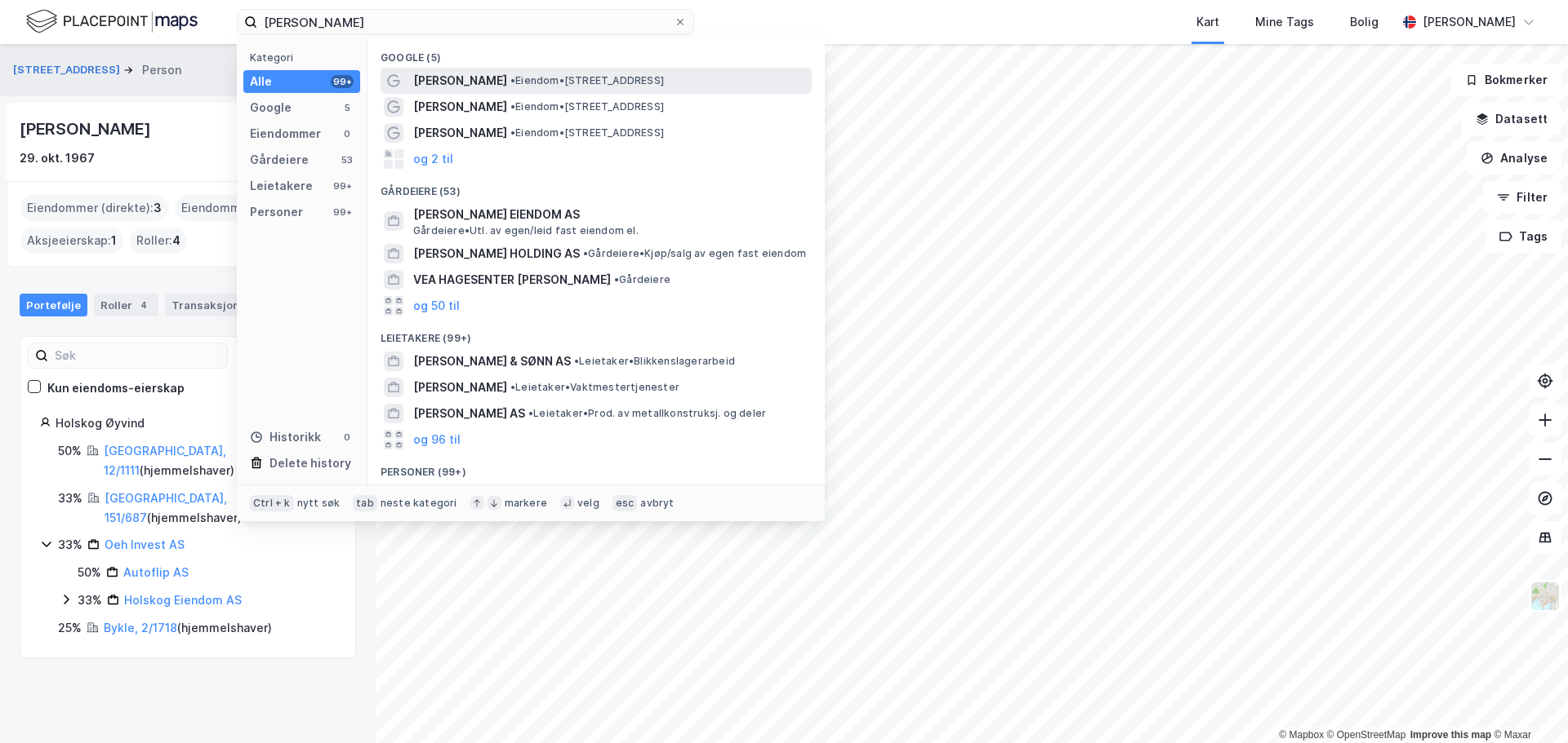
click at [459, 78] on span "[PERSON_NAME]" at bounding box center [460, 81] width 94 height 20
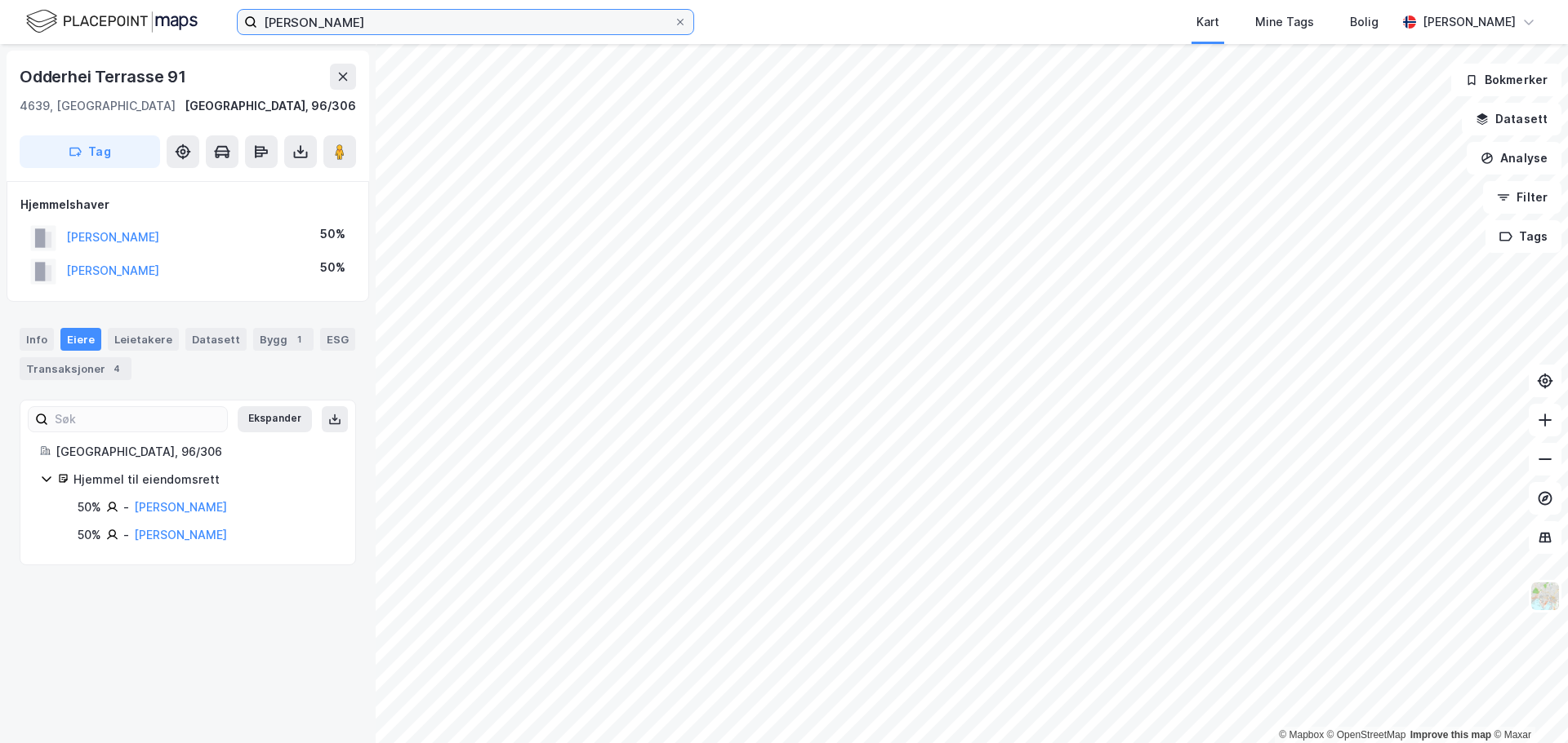
click at [415, 23] on input "[PERSON_NAME]" at bounding box center [465, 22] width 416 height 25
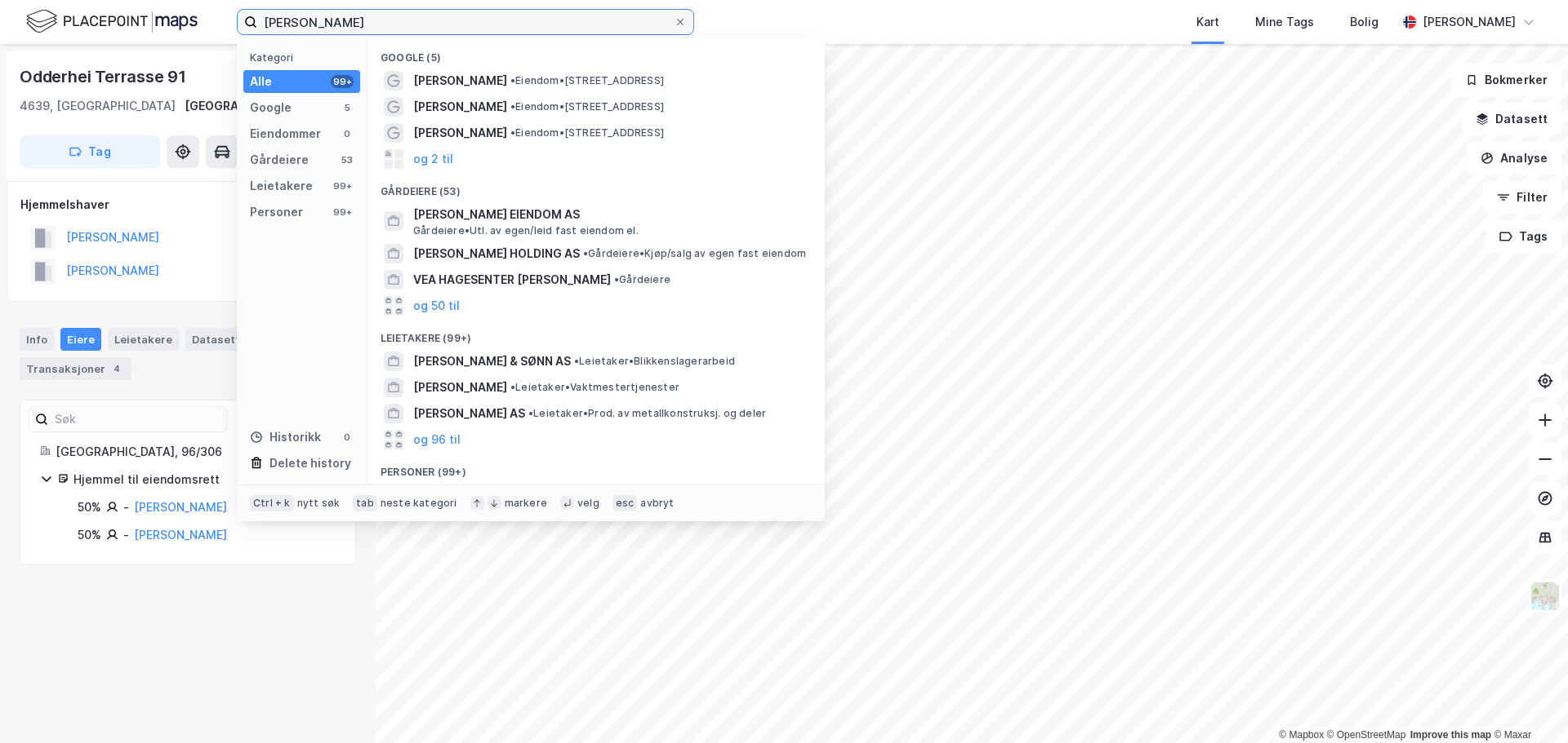
click at [434, 22] on input "[PERSON_NAME]" at bounding box center [465, 22] width 416 height 25
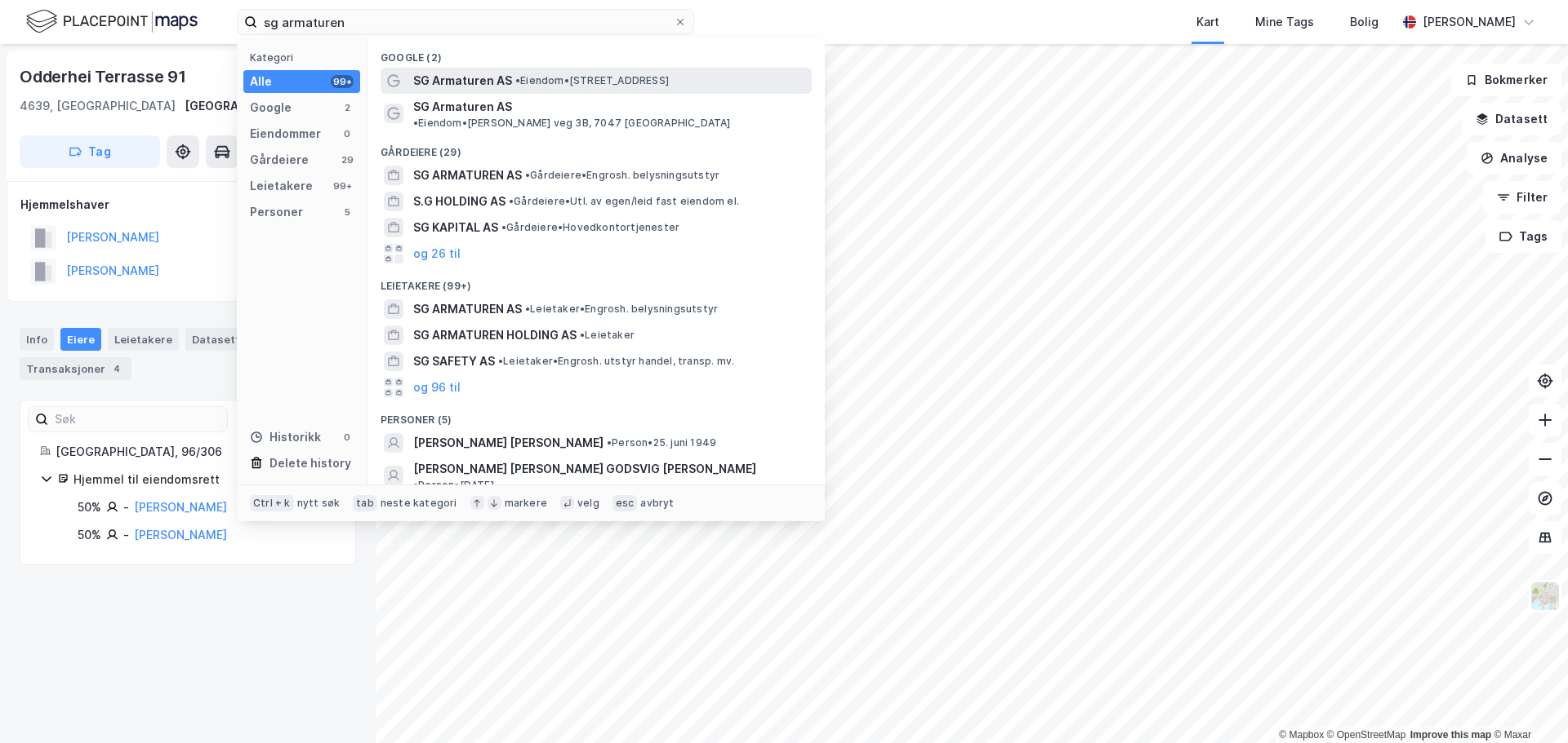
click at [471, 81] on span "SG Armaturen AS" at bounding box center [463, 81] width 99 height 20
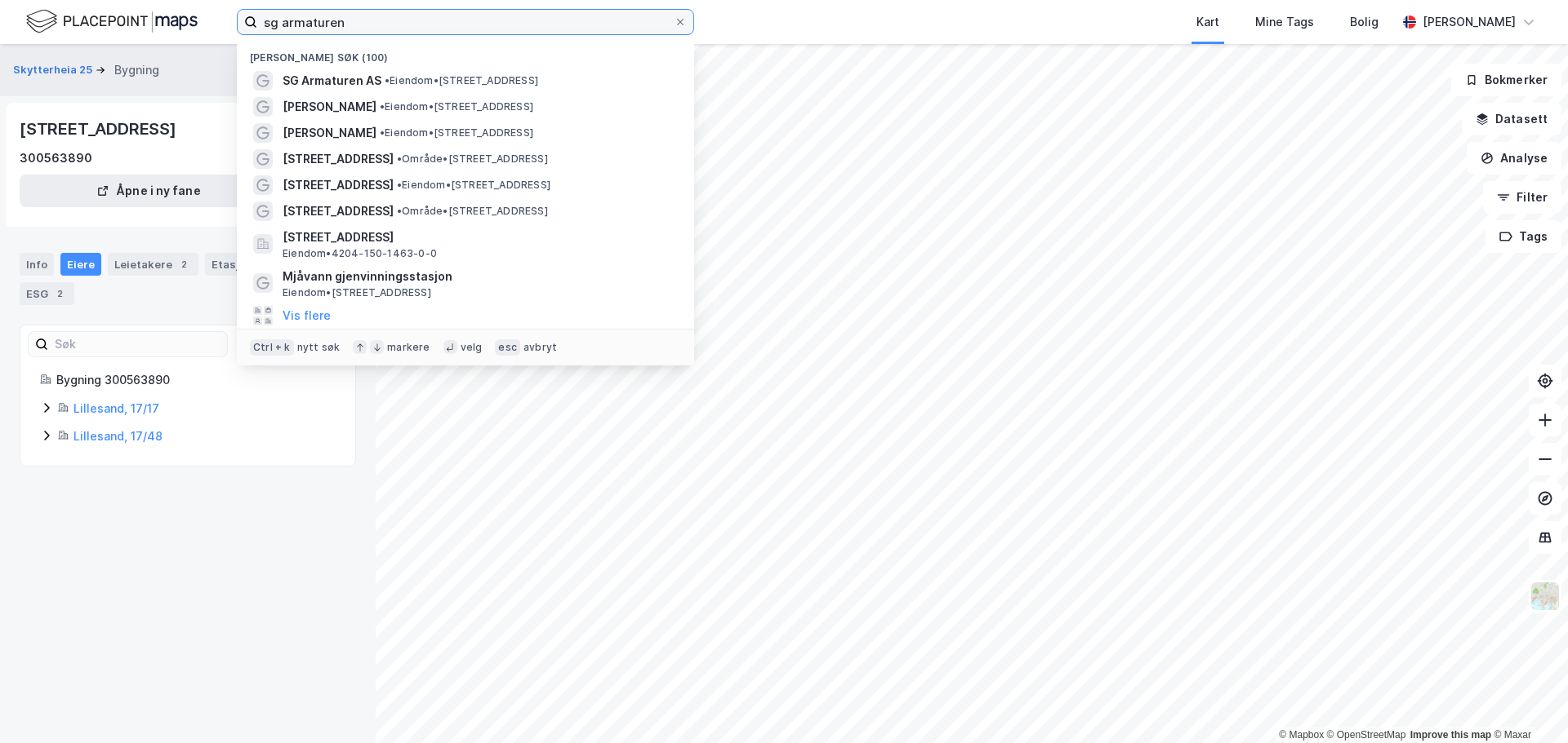
drag, startPoint x: 363, startPoint y: 21, endPoint x: 208, endPoint y: 28, distance: 155.2
click at [208, 28] on div "sg armaturen Nylige søk (100) SG Armaturen AS • Eiendom • [STREET_ADDRESS] Gunv…" at bounding box center [784, 22] width 1568 height 44
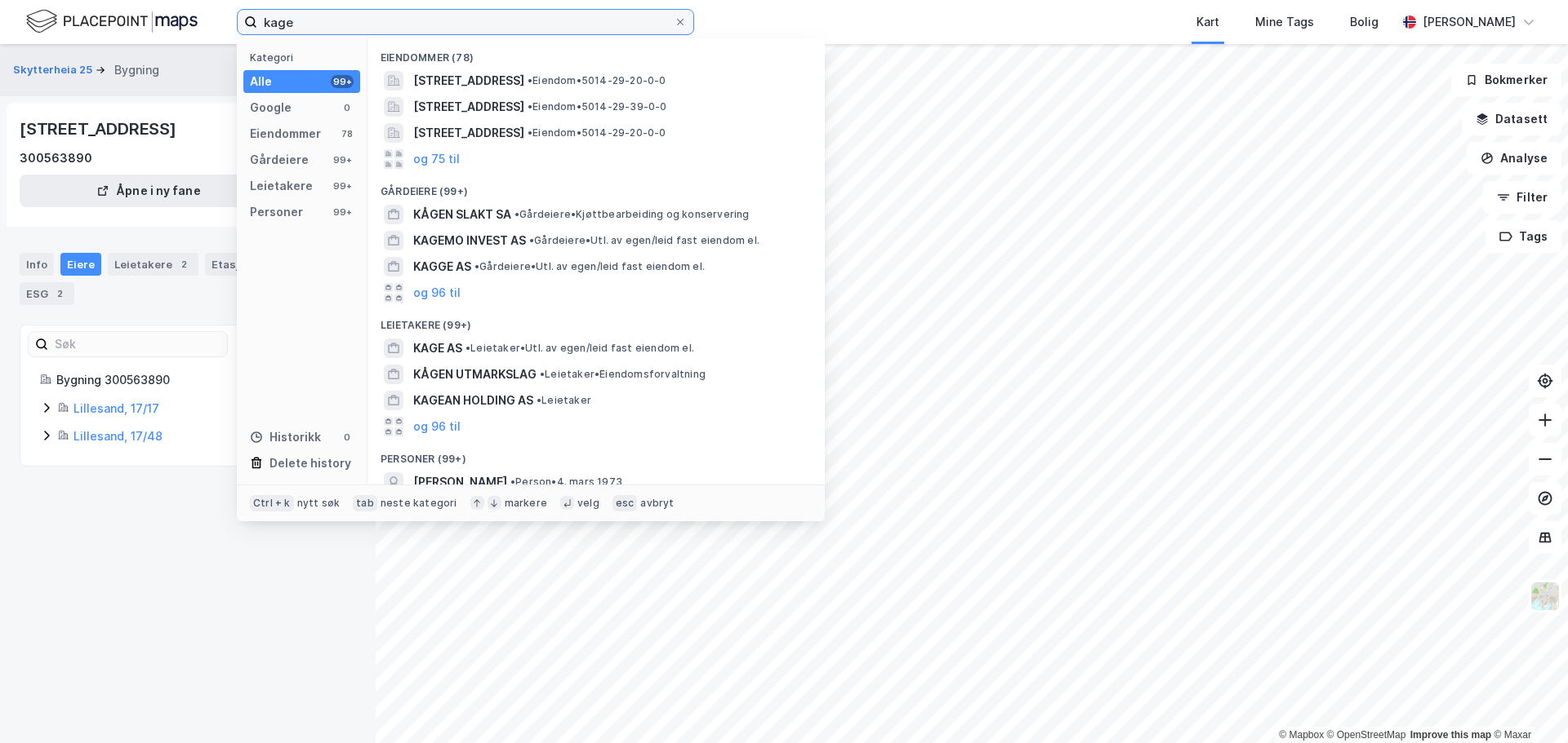
click at [279, 25] on input "kage" at bounding box center [465, 22] width 416 height 25
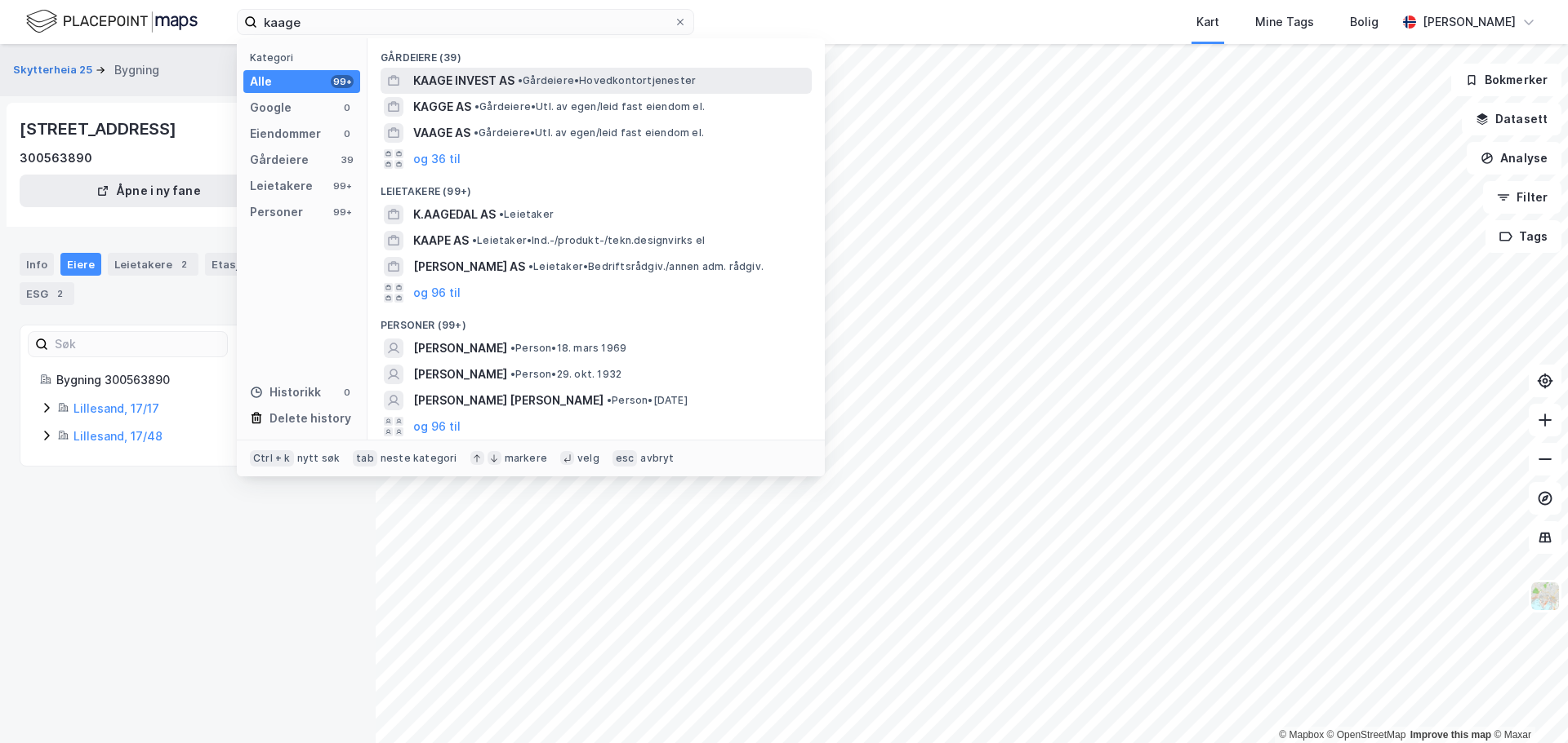
click at [434, 76] on span "KAAGE INVEST AS" at bounding box center [464, 81] width 101 height 20
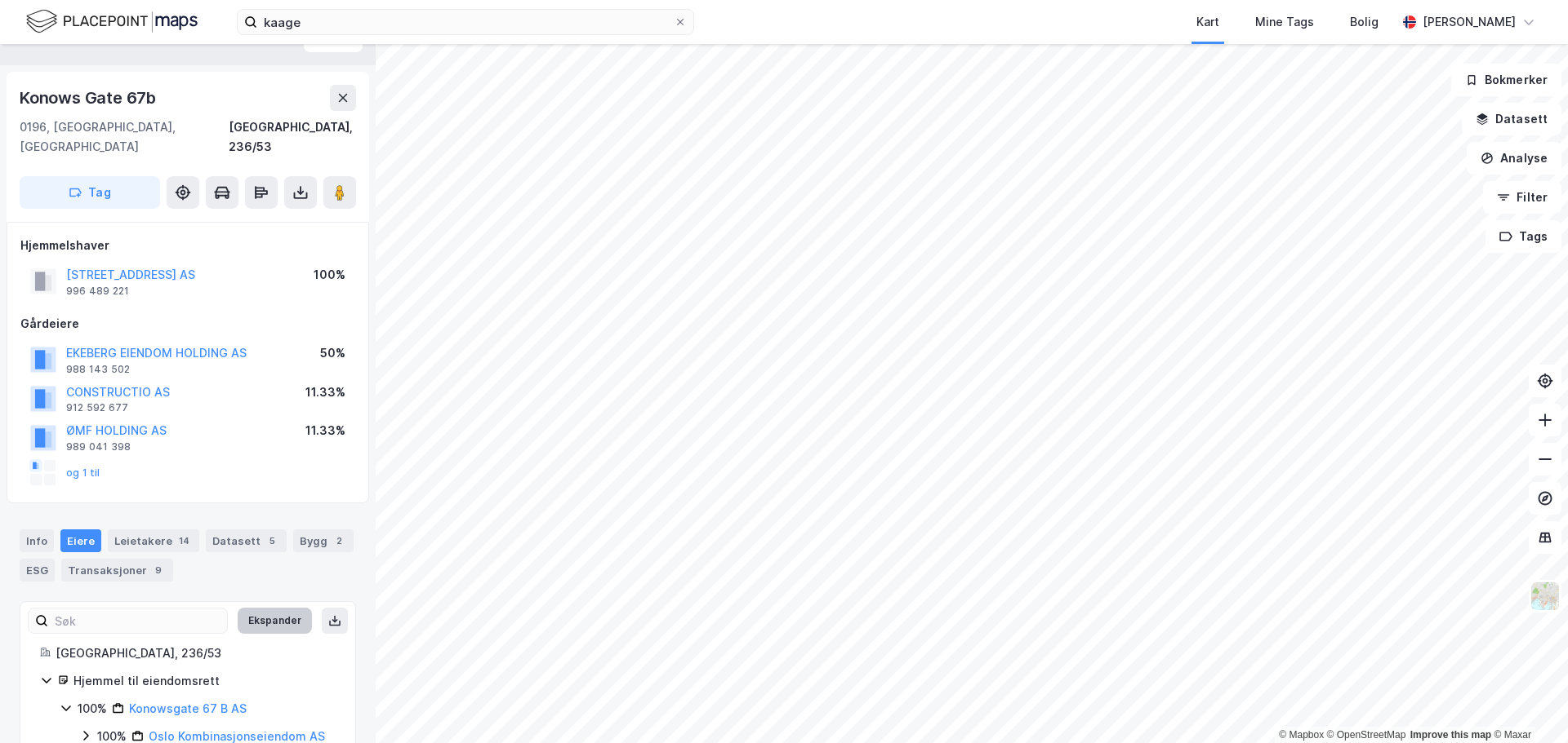
scroll to position [54, 0]
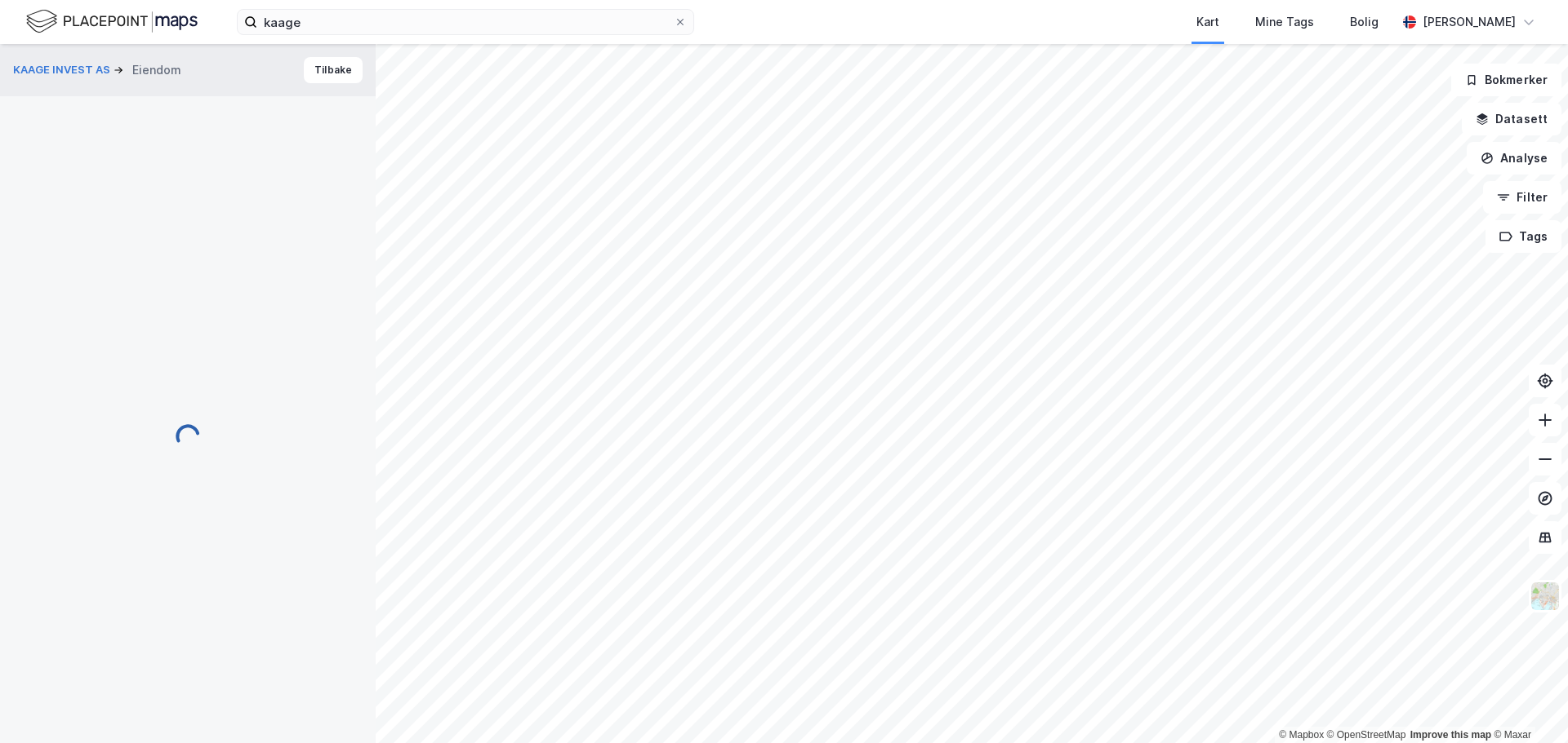
scroll to position [54, 0]
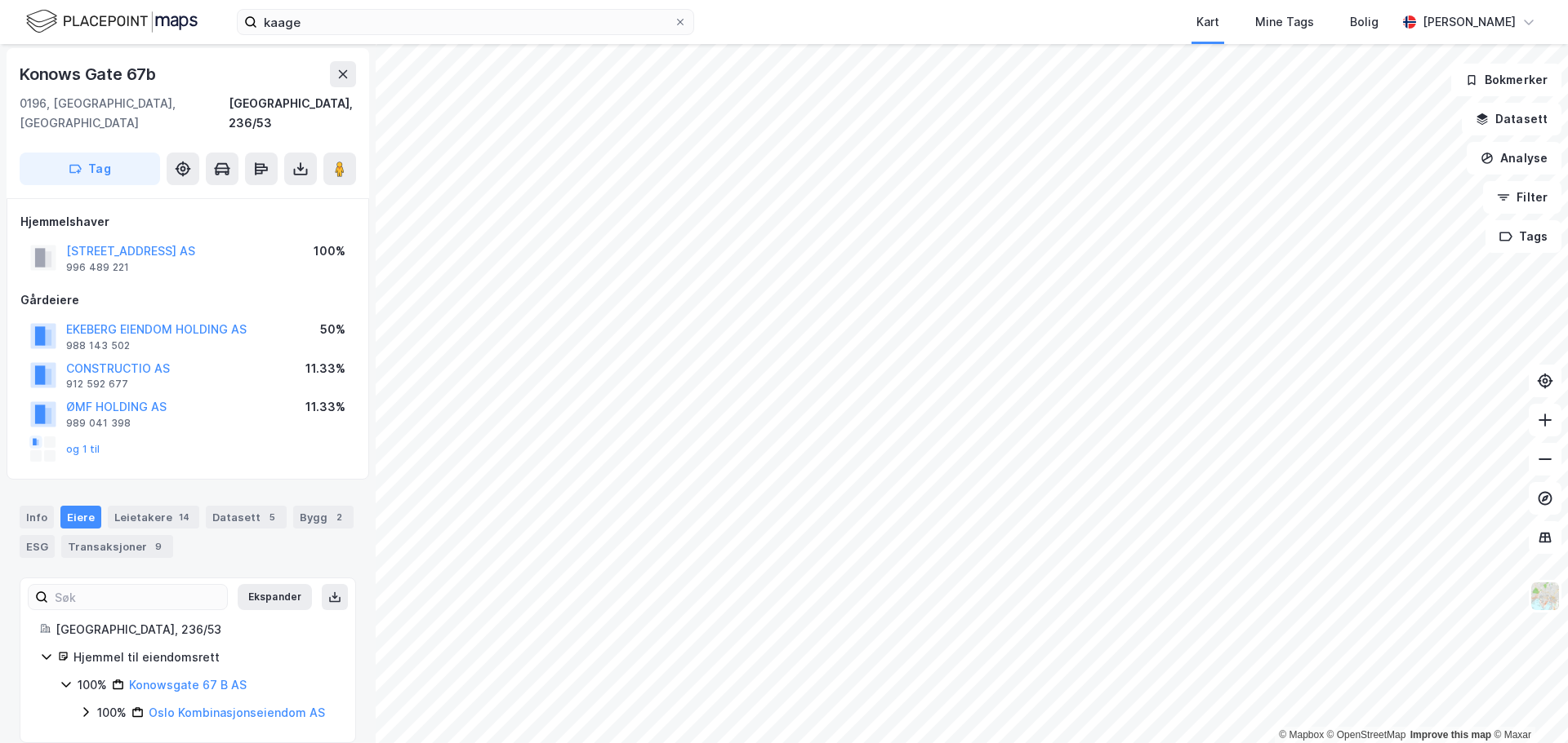
click at [82, 705] on icon at bounding box center [85, 711] width 13 height 13
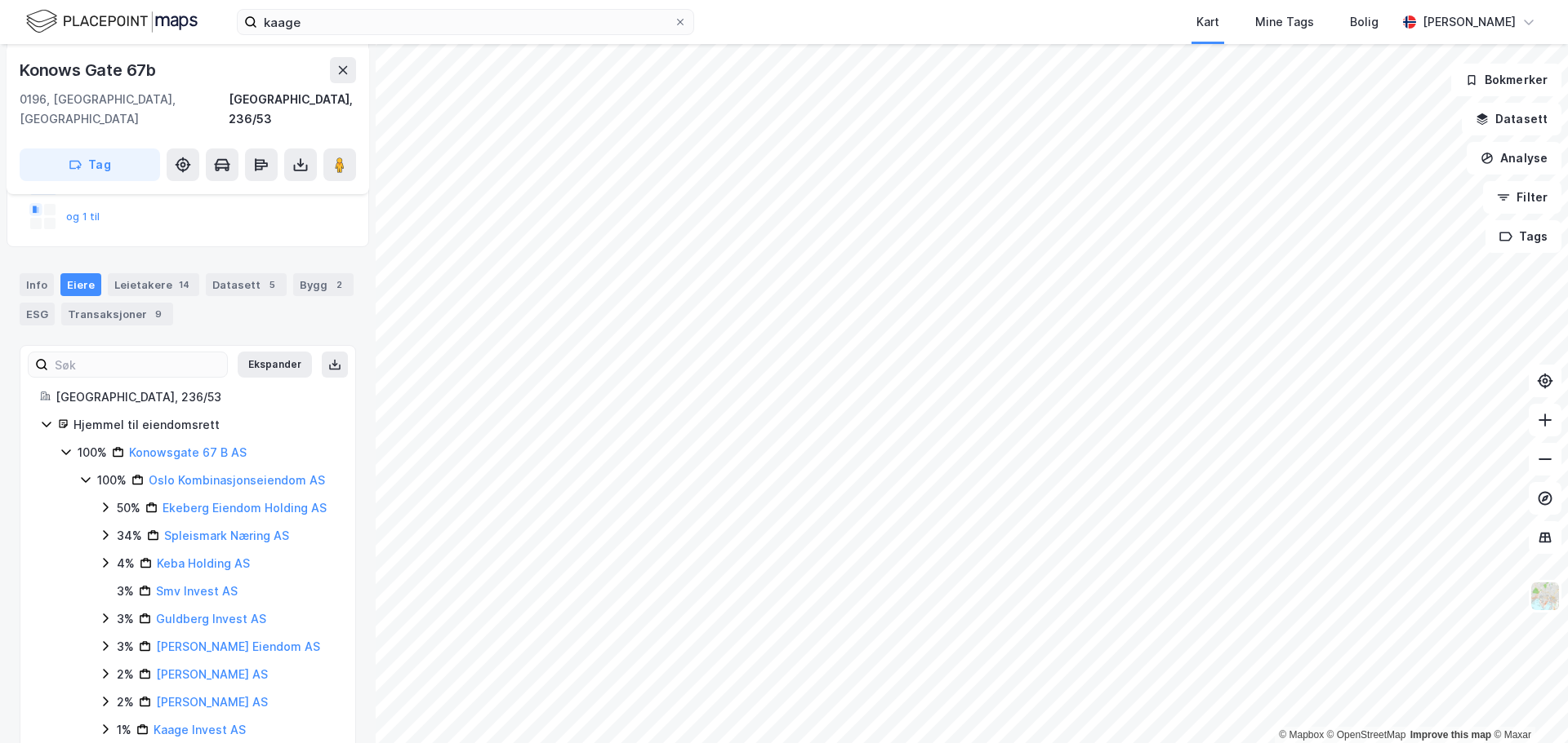
scroll to position [304, 0]
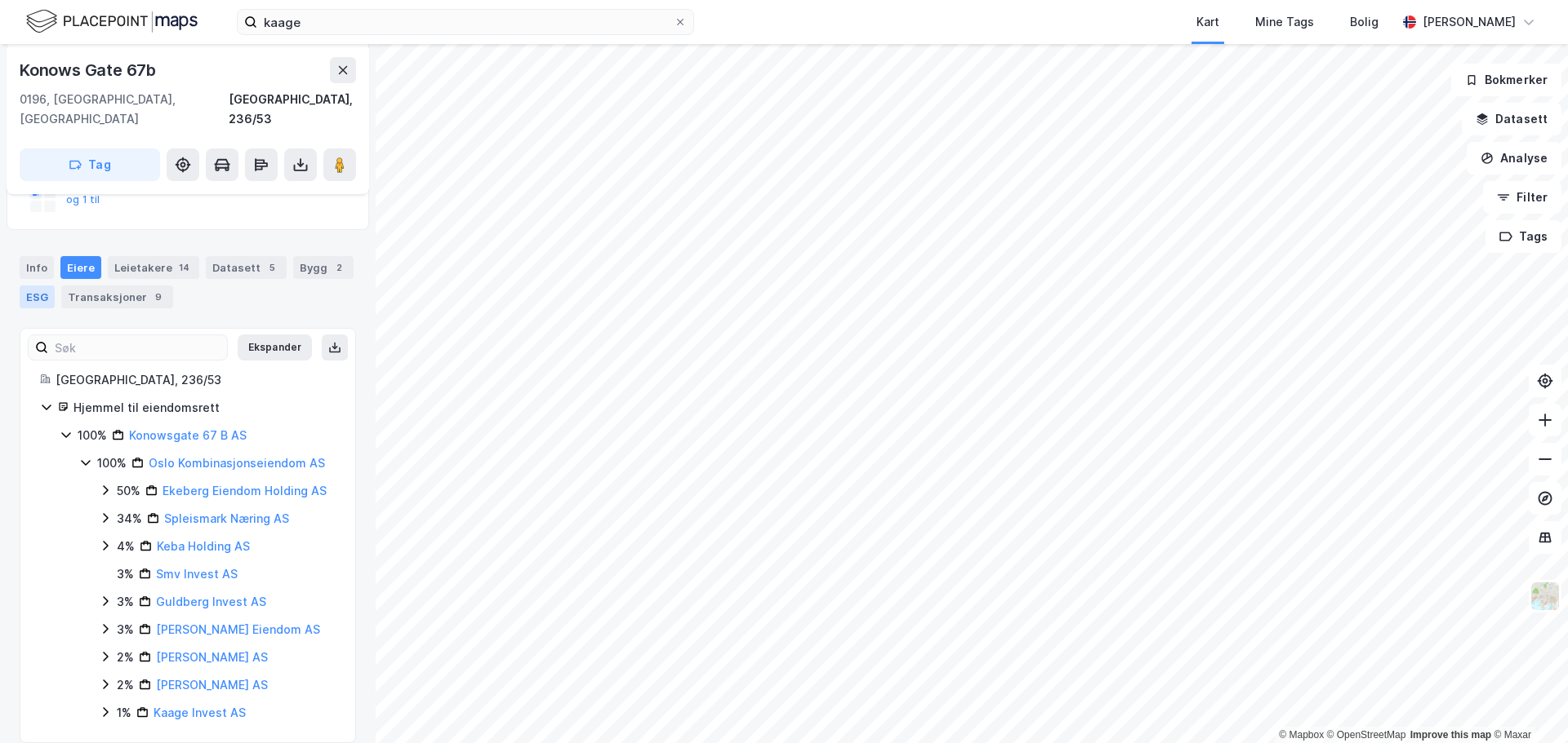
click at [26, 286] on div "ESG" at bounding box center [38, 296] width 36 height 23
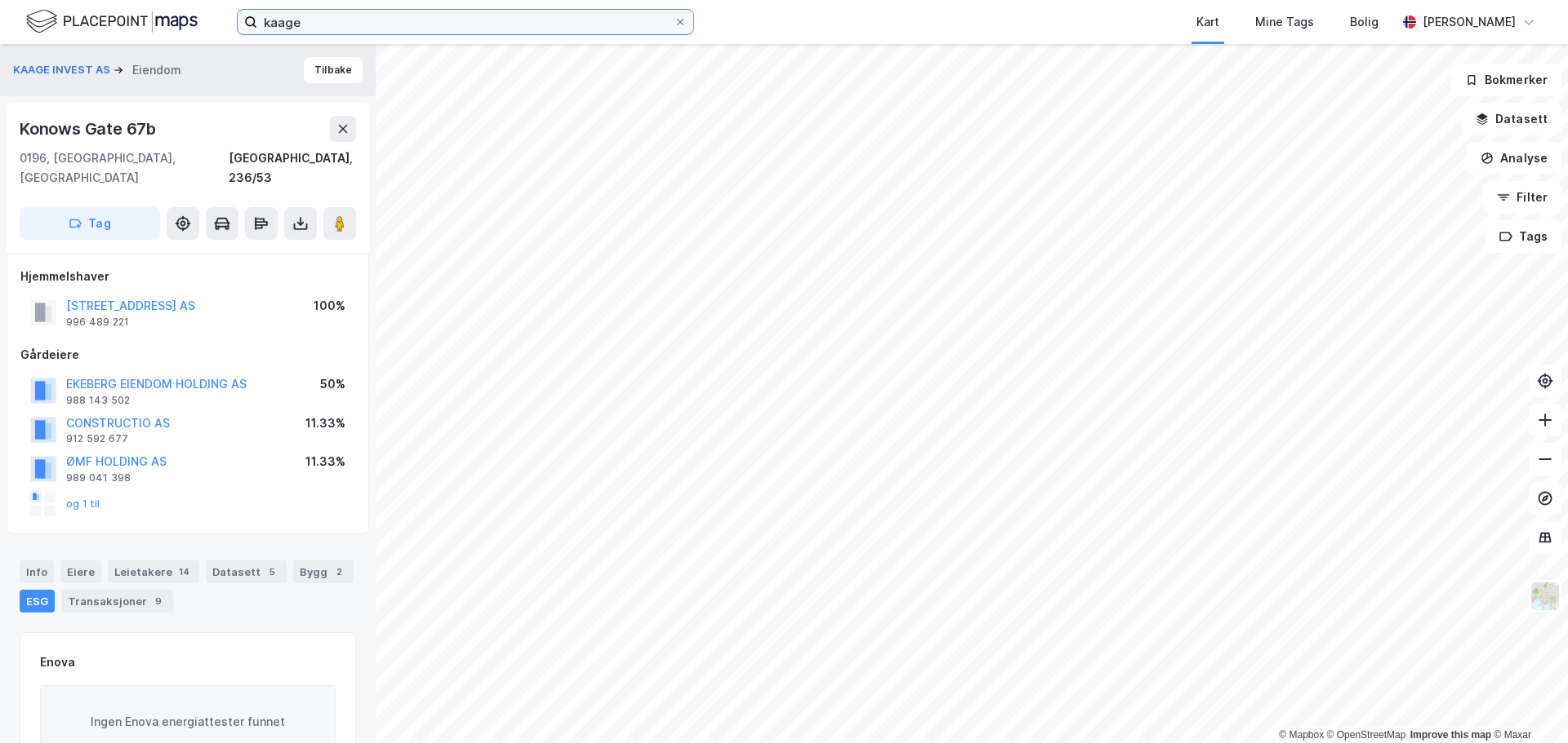
click at [498, 24] on input "kaage" at bounding box center [465, 22] width 416 height 25
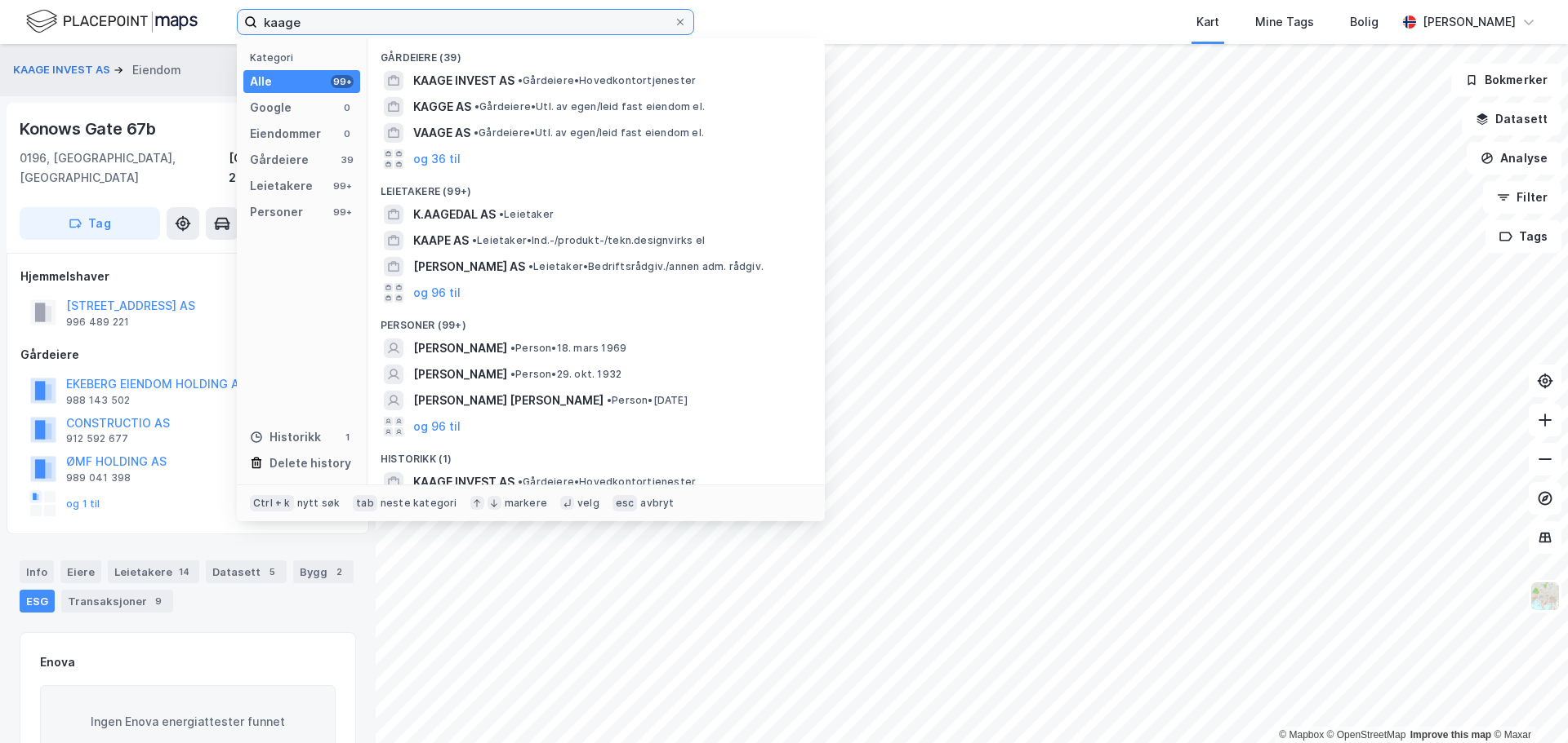
click at [498, 24] on input "kaage" at bounding box center [465, 22] width 416 height 25
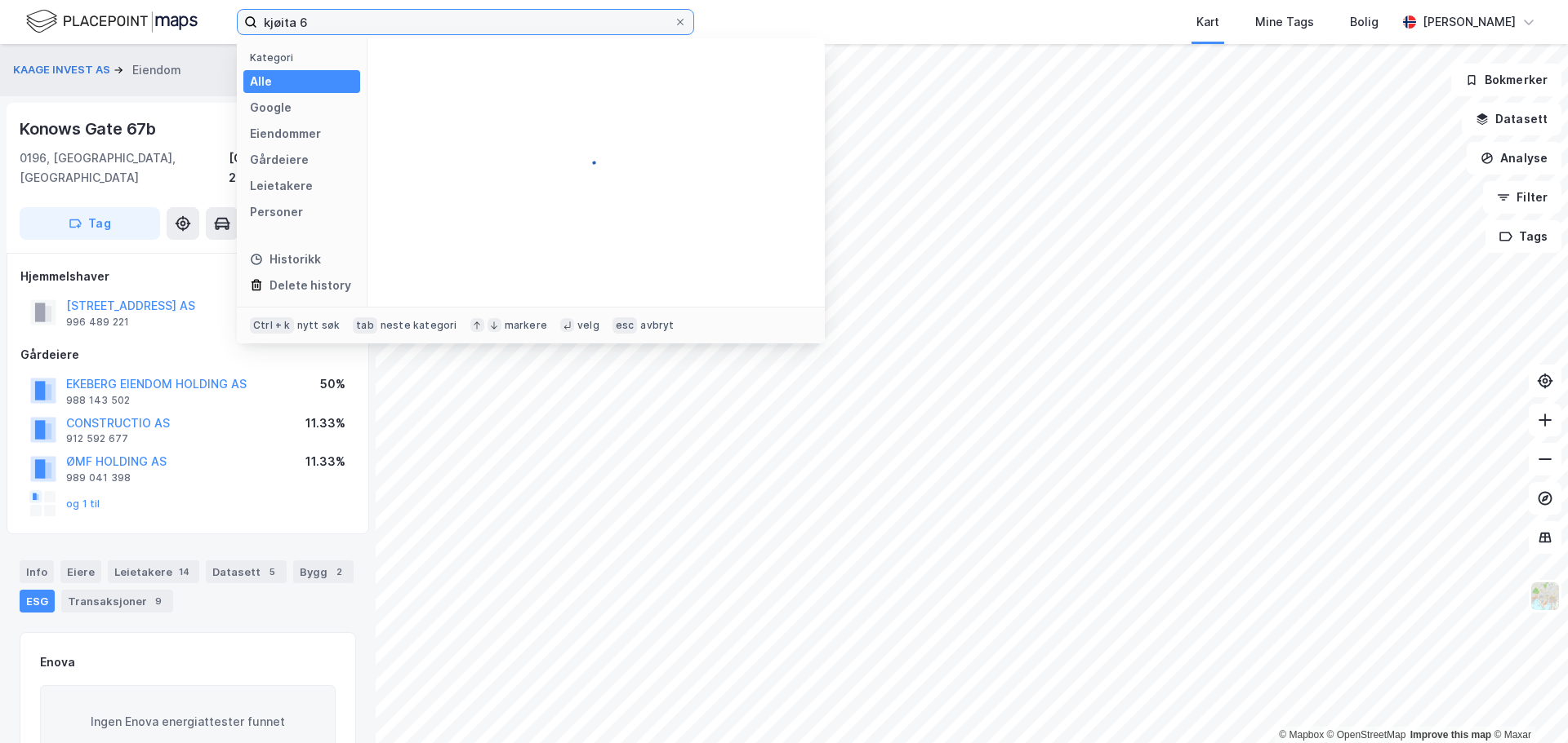
type input "kjøita 6"
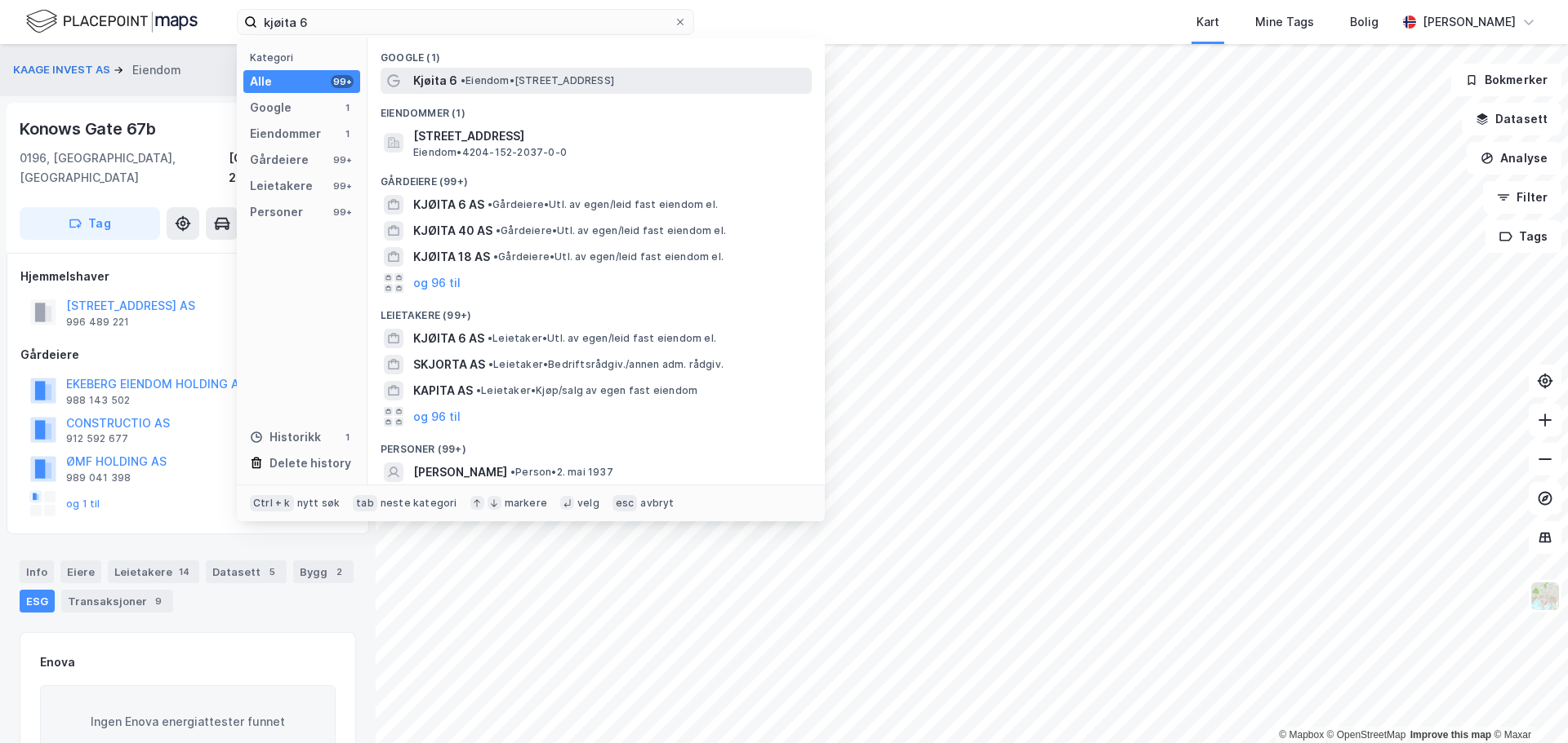
click at [433, 73] on span "Kjøita 6" at bounding box center [435, 81] width 44 height 20
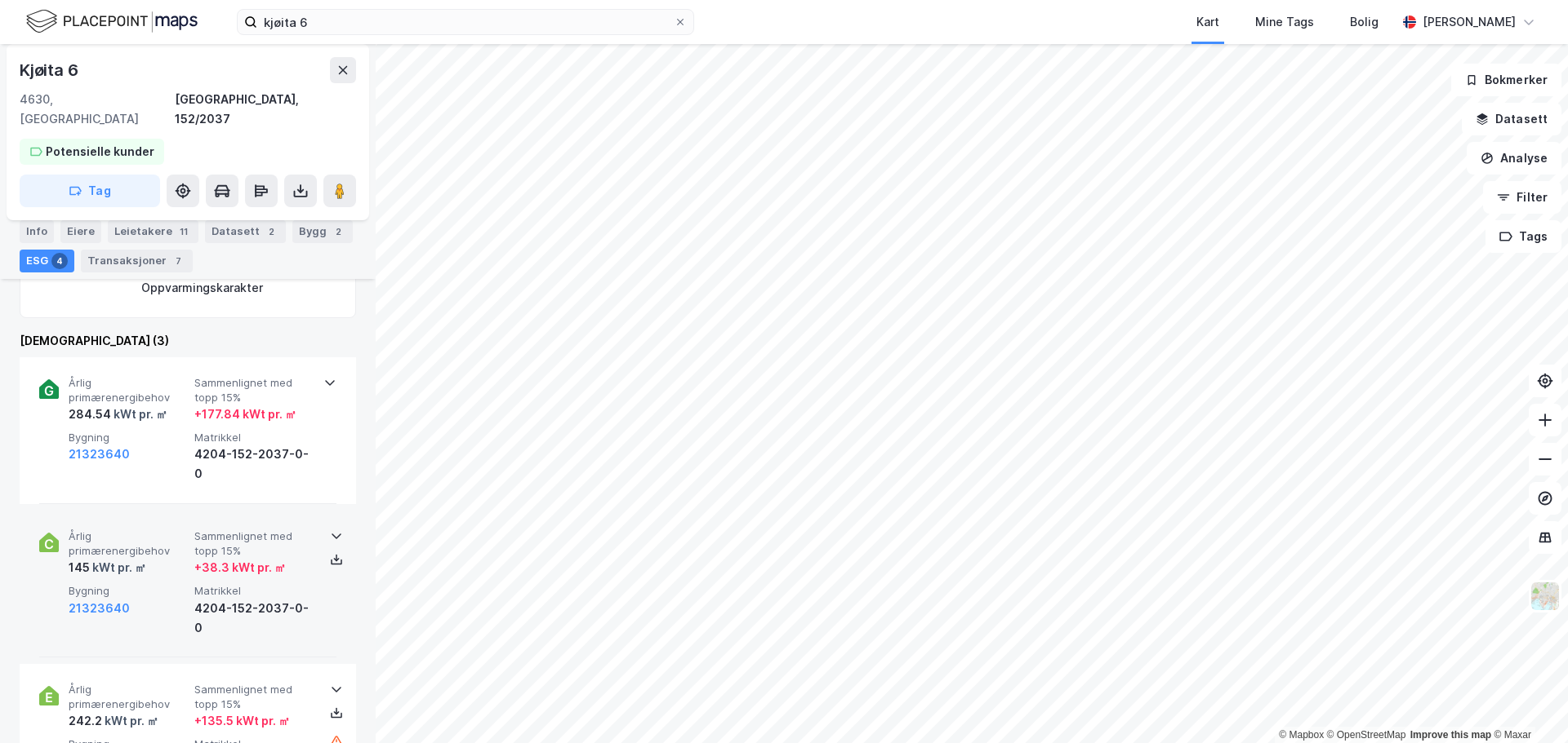
scroll to position [544, 0]
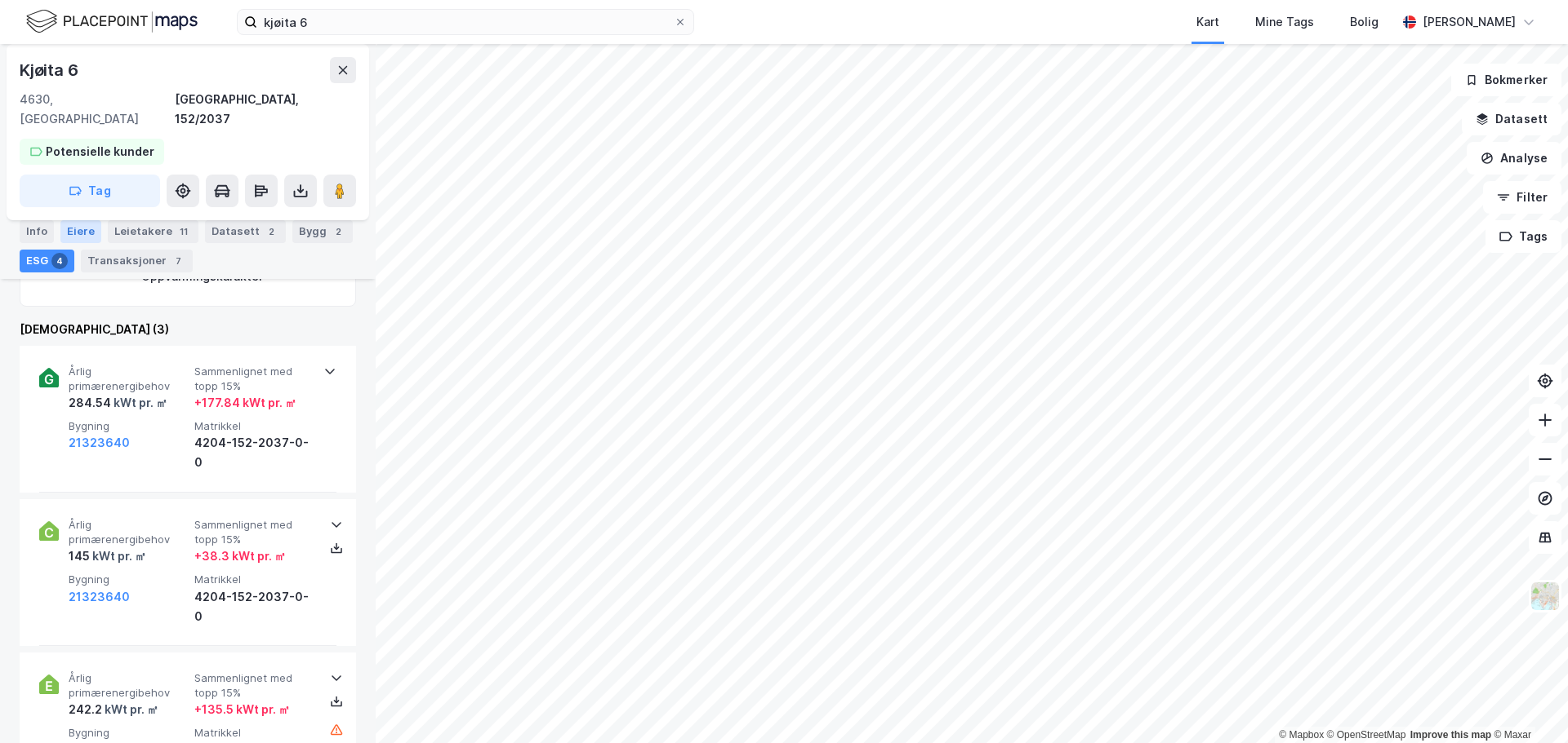
click at [70, 232] on div "Eiere" at bounding box center [80, 231] width 41 height 23
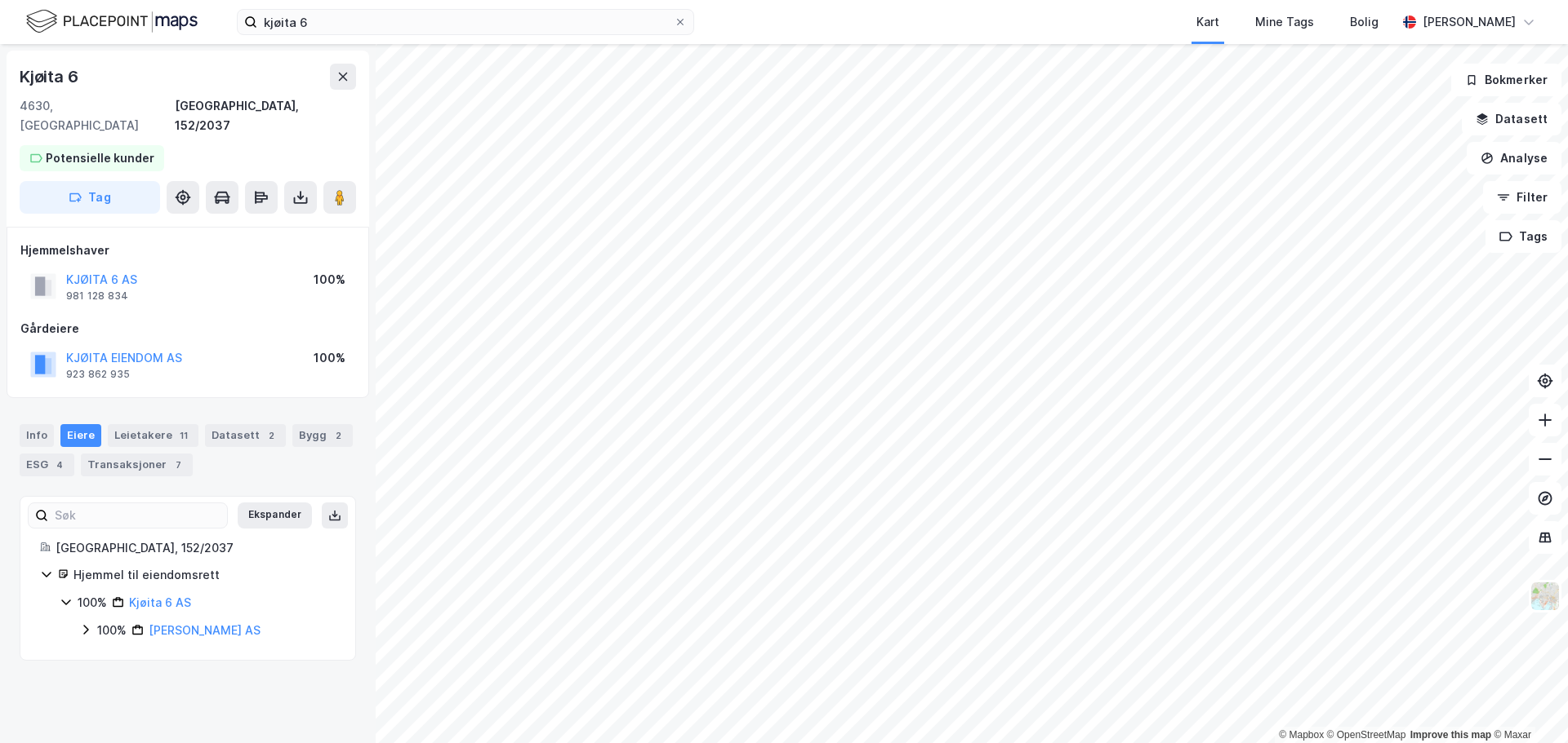
click at [82, 623] on icon at bounding box center [85, 629] width 13 height 13
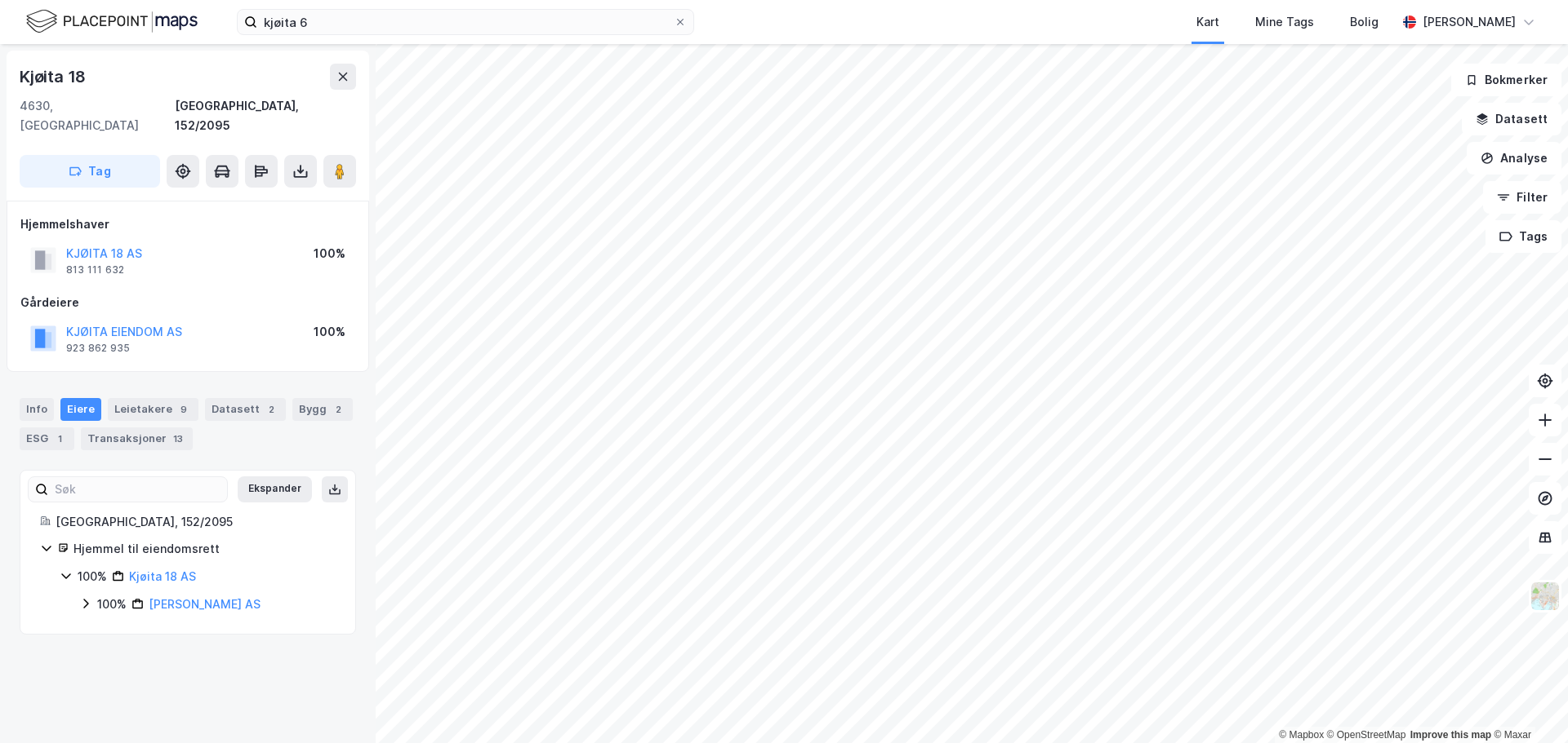
click at [84, 598] on icon at bounding box center [85, 604] width 13 height 13
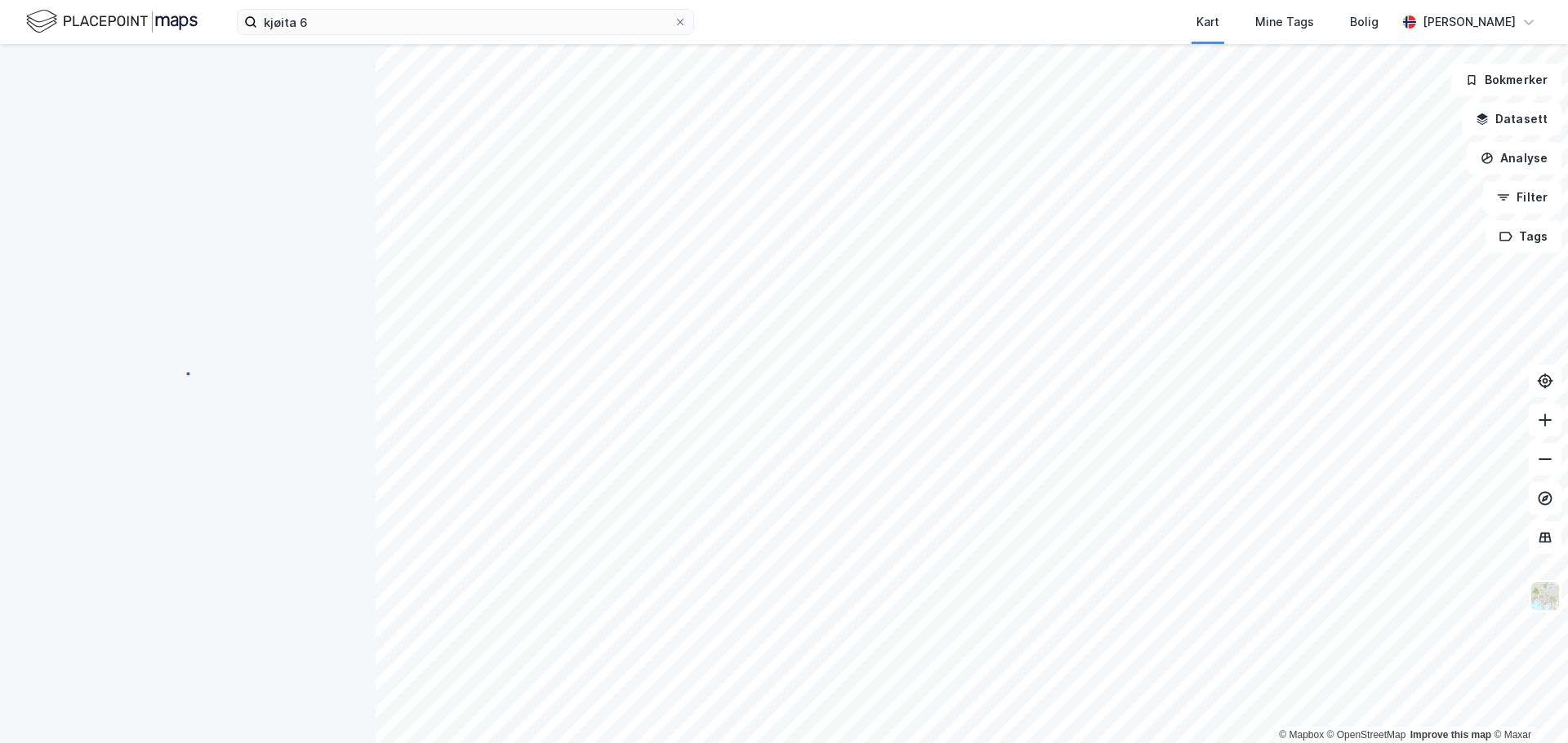
scroll to position [89, 0]
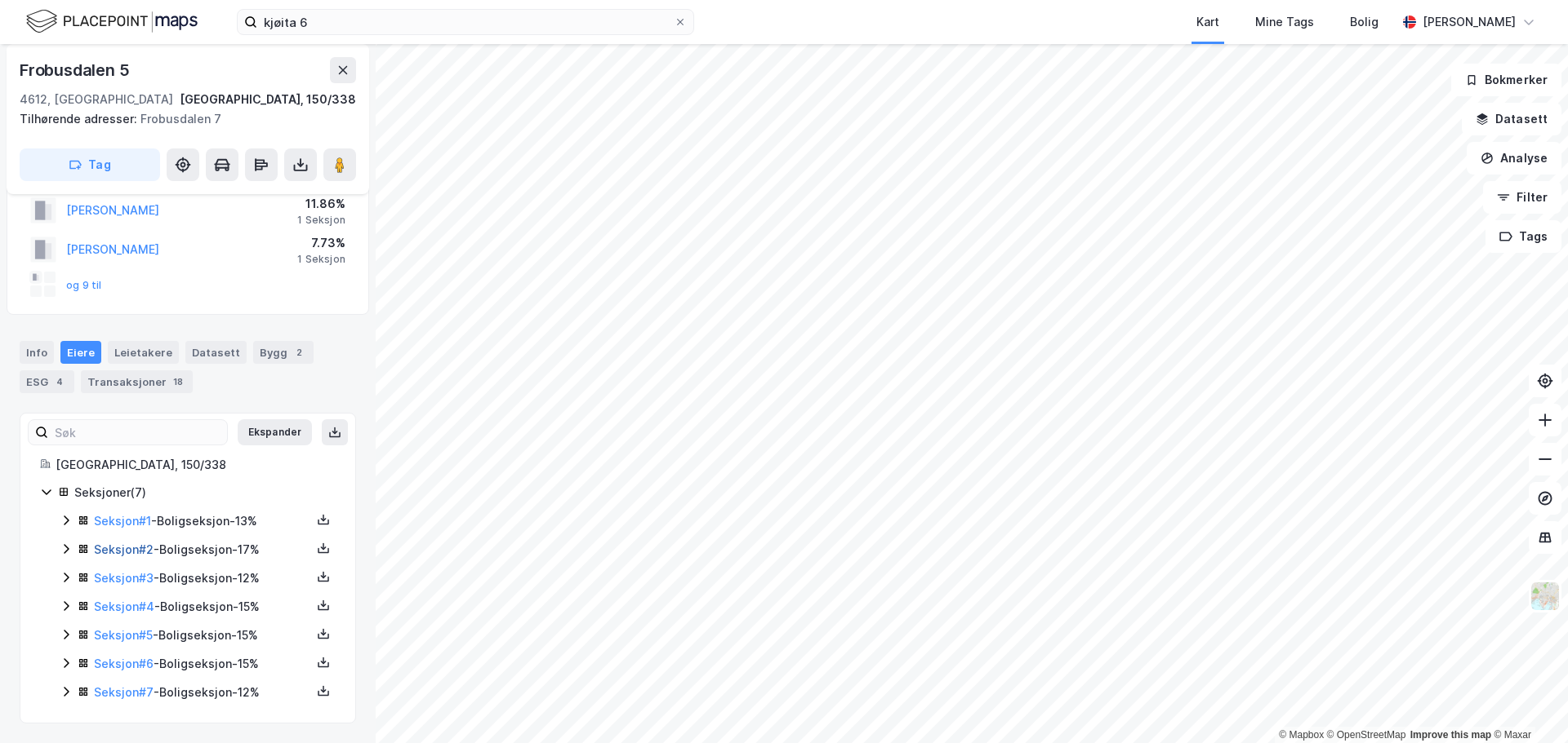
click at [117, 551] on link "Seksjon # 2" at bounding box center [124, 549] width 59 height 14
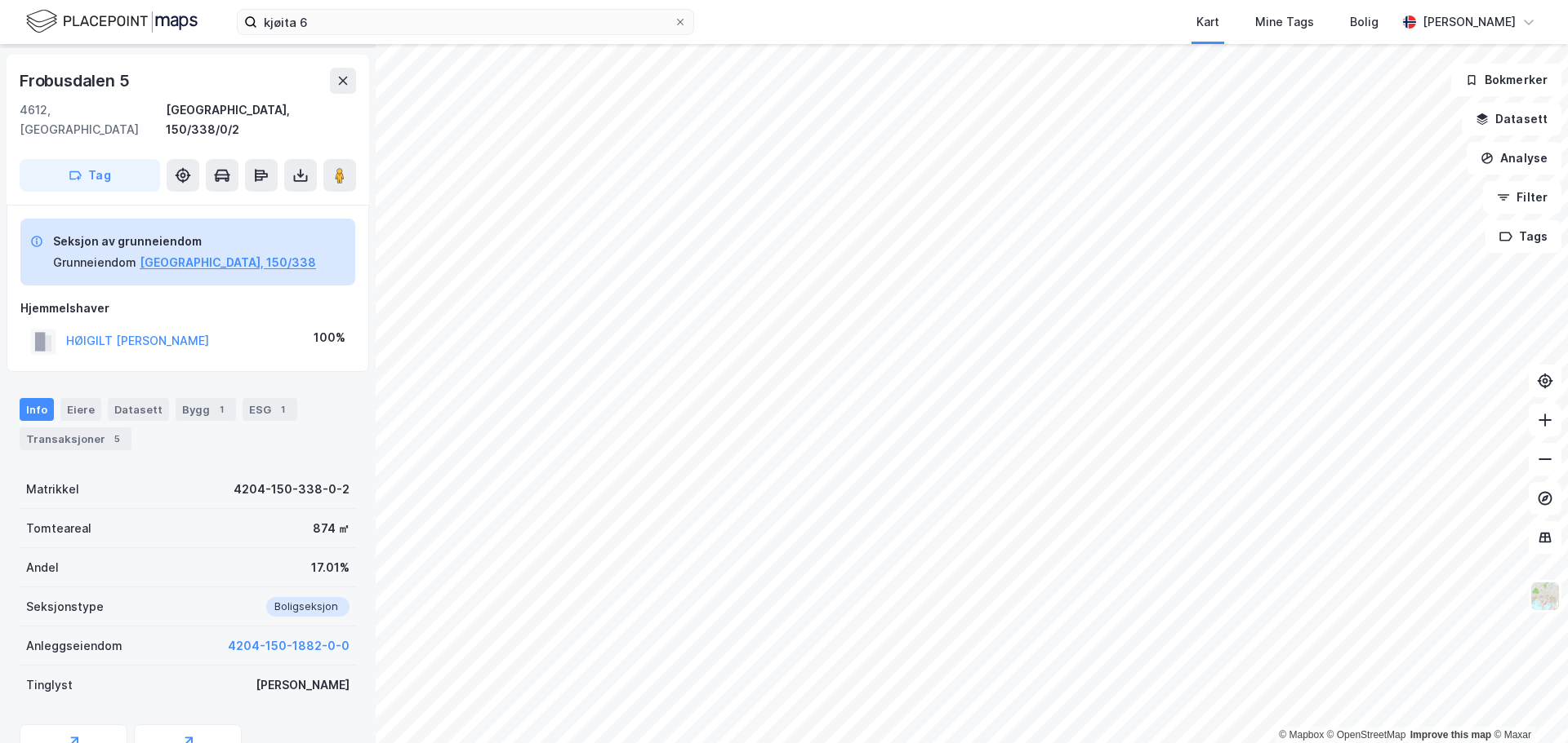
scroll to position [34, 0]
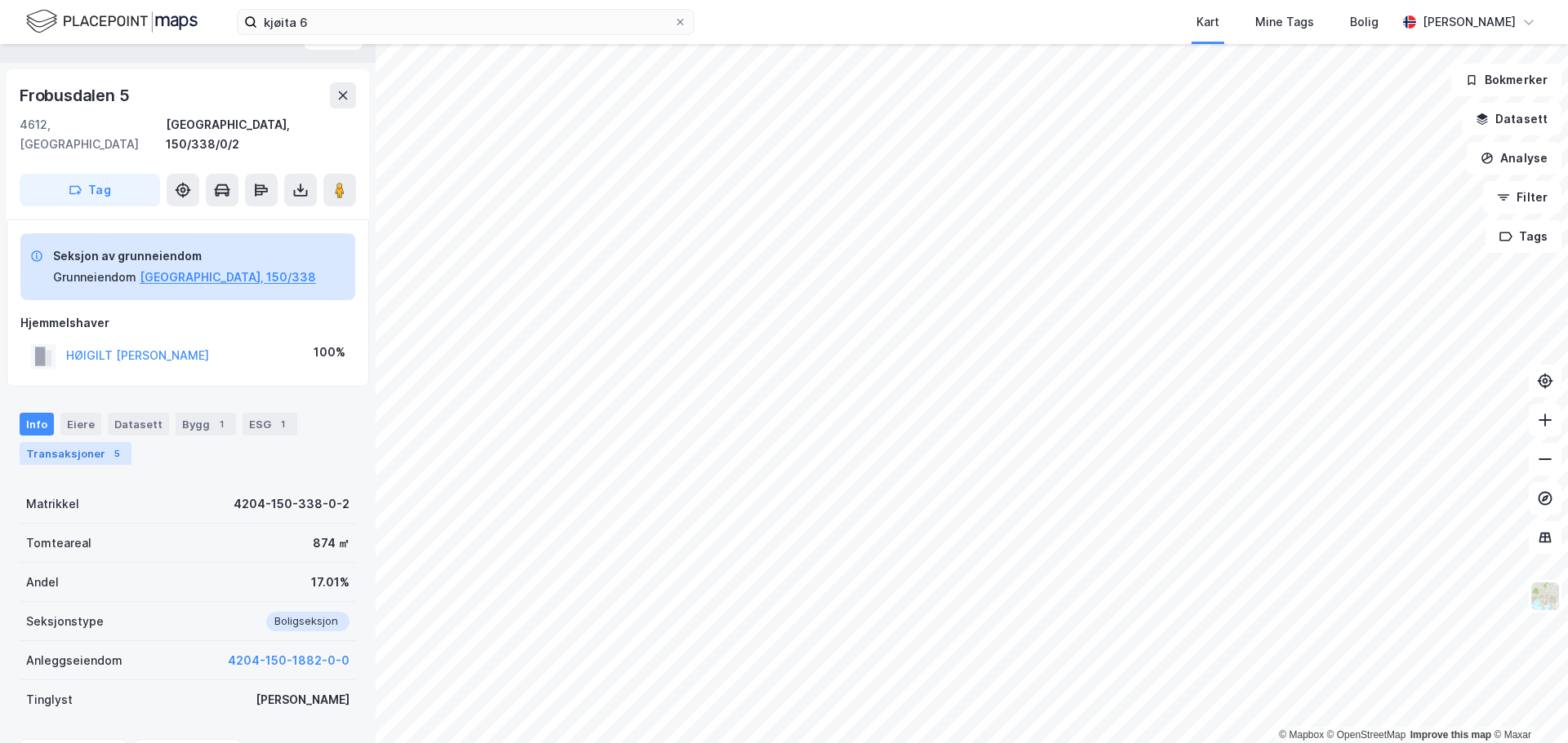
click at [72, 443] on div "Transaksjoner 5" at bounding box center [75, 454] width 112 height 23
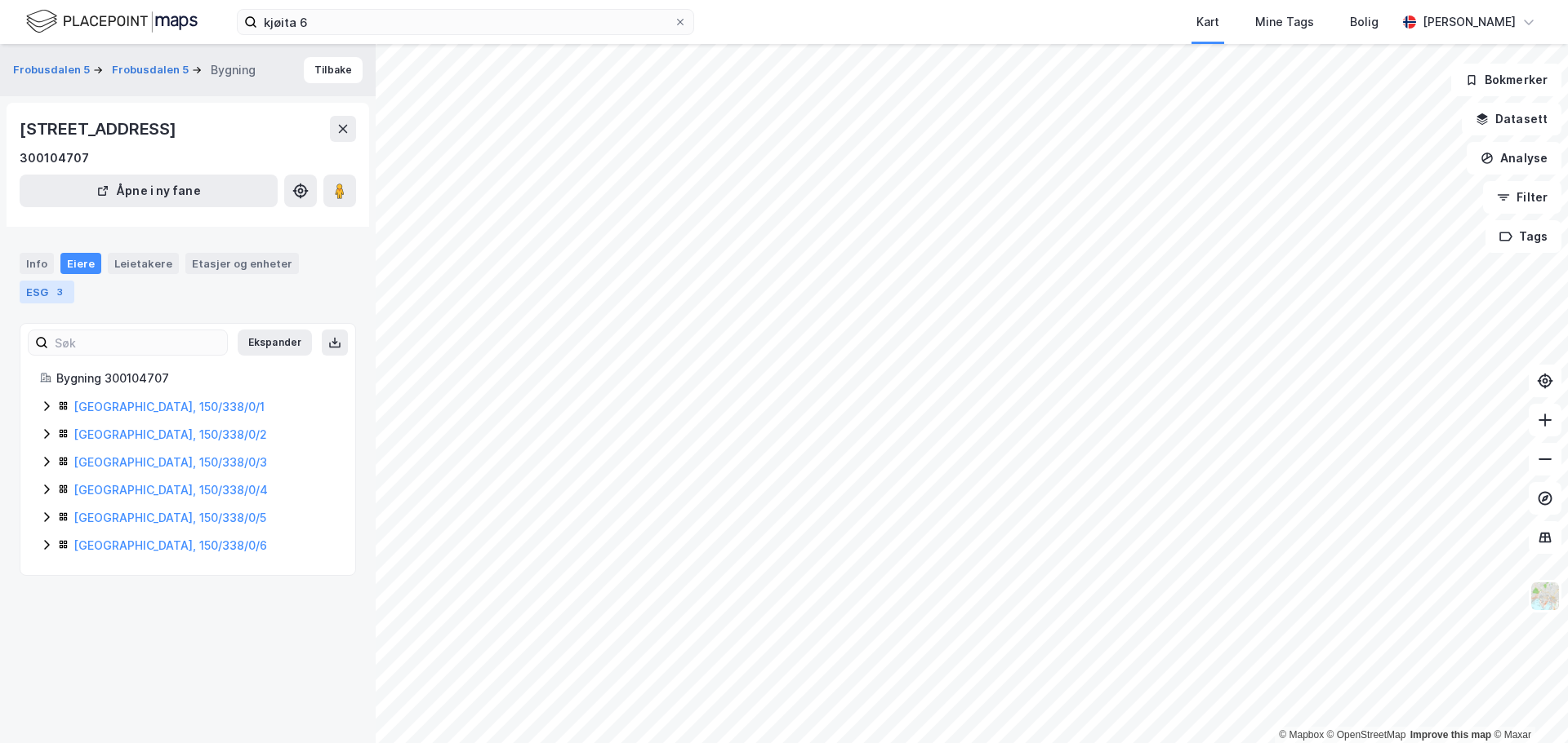
click at [31, 295] on div "ESG 3" at bounding box center [46, 291] width 54 height 23
